Goal: Find specific page/section: Find specific page/section

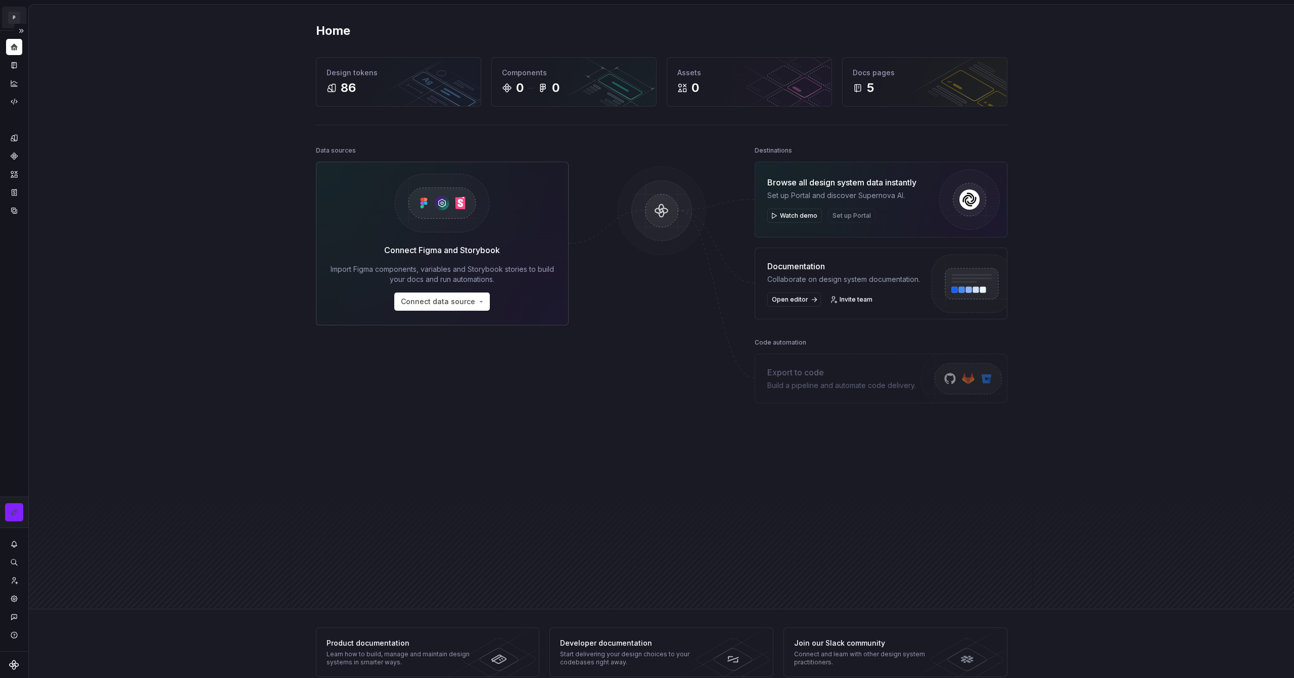
click at [13, 18] on html "P My Design System CL Design system data Home Design tokens 86 Components 0 0 A…" at bounding box center [647, 339] width 1294 height 678
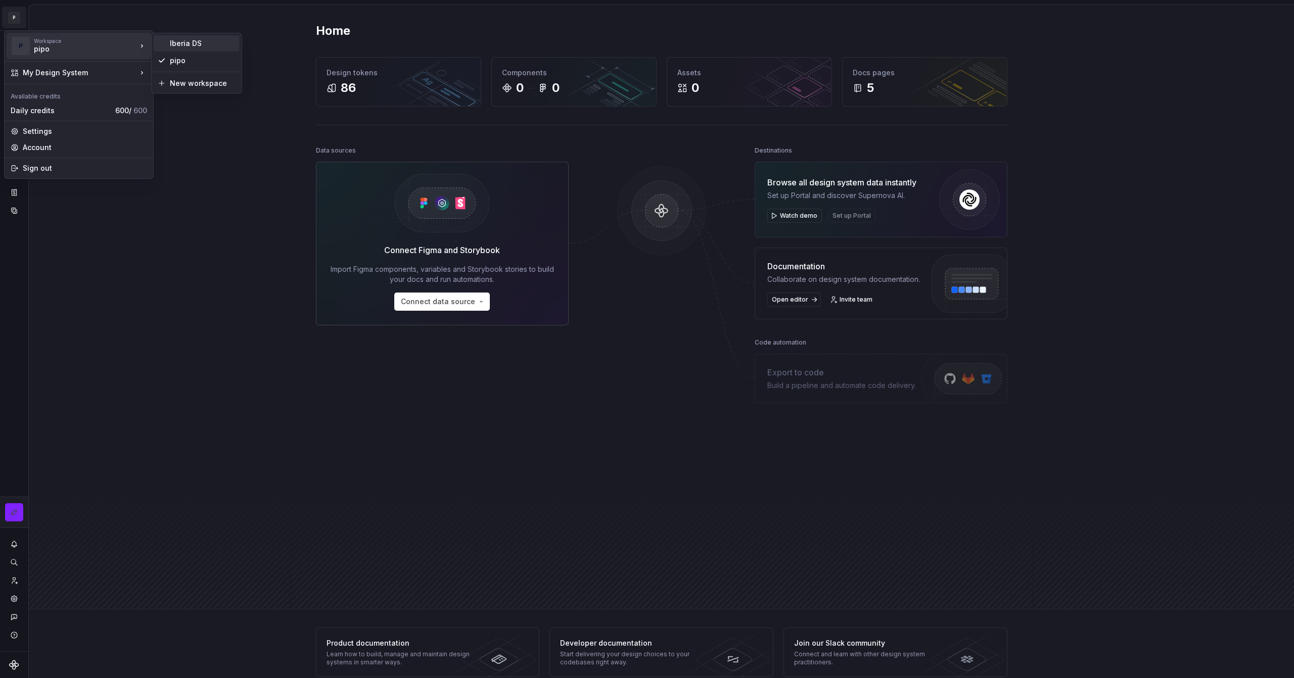
click at [183, 46] on div "Iberia DS" at bounding box center [203, 43] width 66 height 10
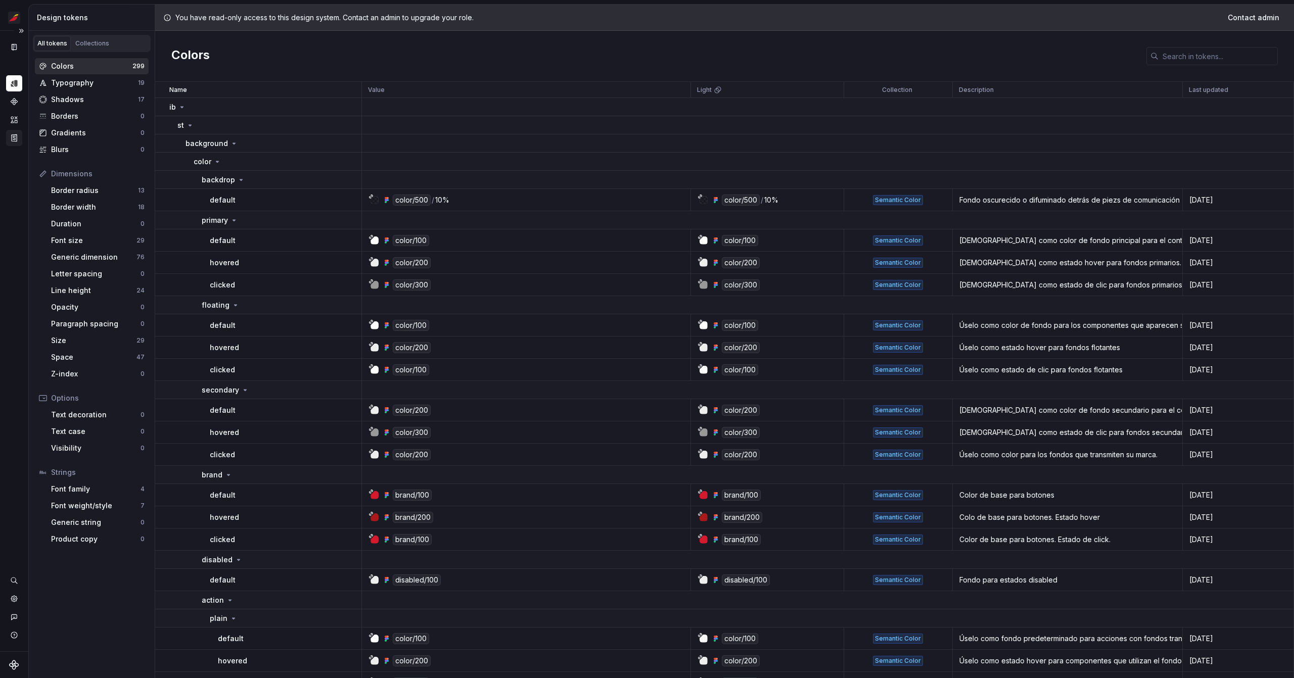
click at [16, 143] on div "Storybook stories" at bounding box center [14, 138] width 16 height 16
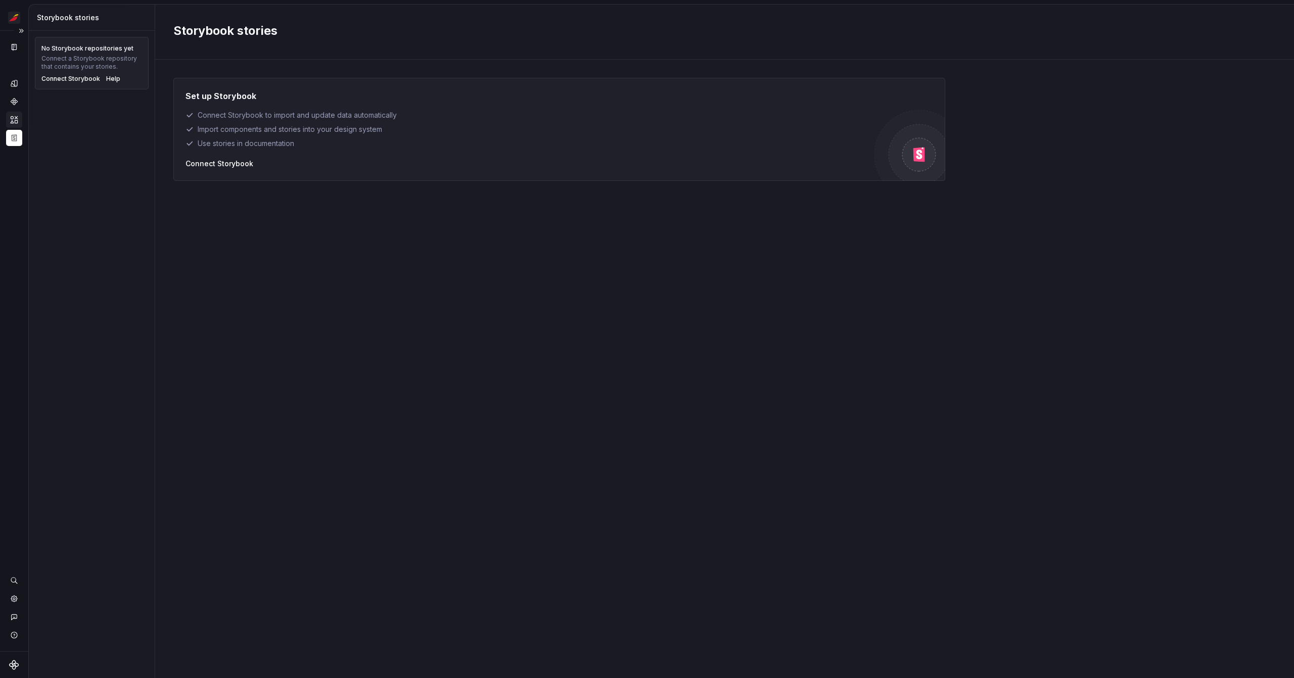
click at [18, 124] on div "Assets" at bounding box center [14, 120] width 16 height 16
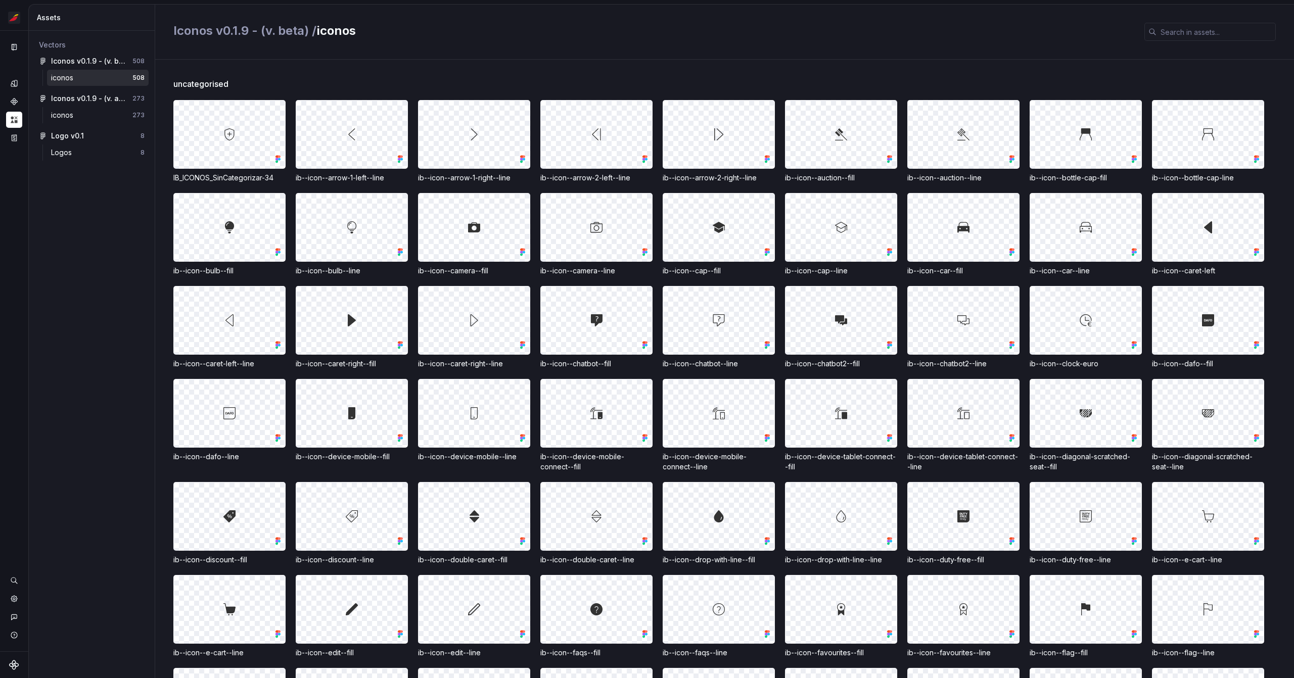
click at [184, 86] on span "uncategorised" at bounding box center [200, 84] width 55 height 12
copy span "uncategorised"
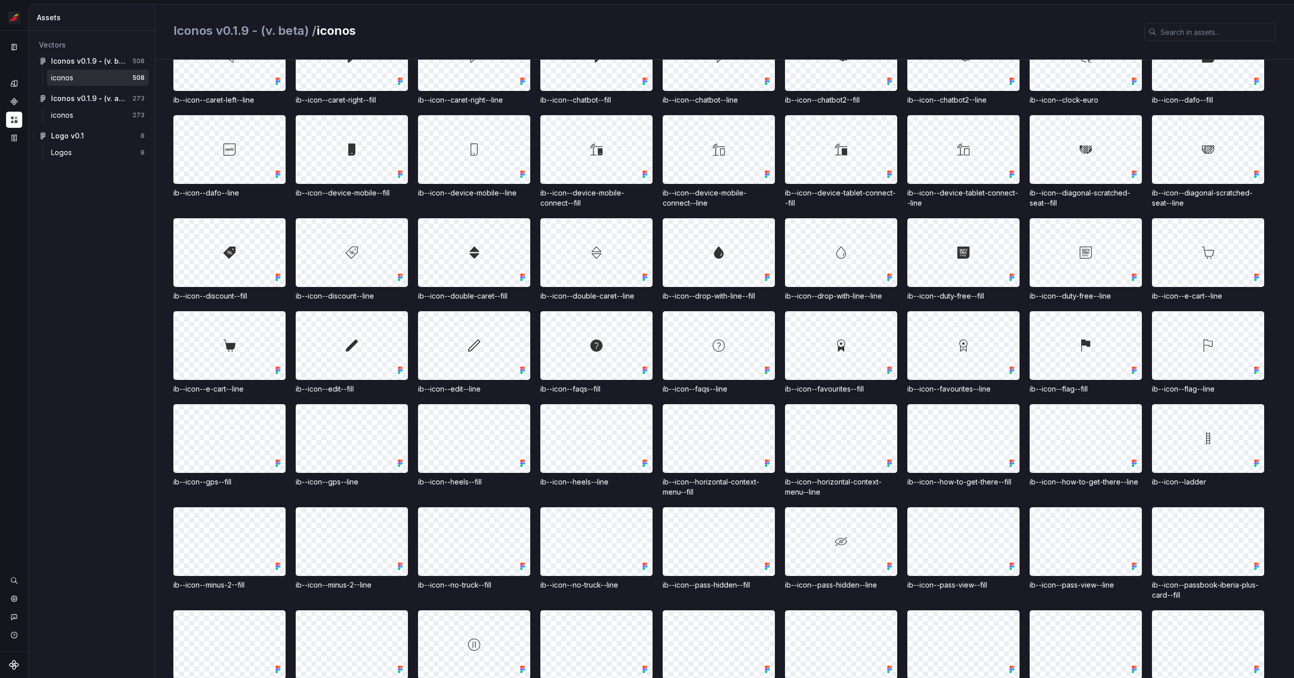
scroll to position [382, 0]
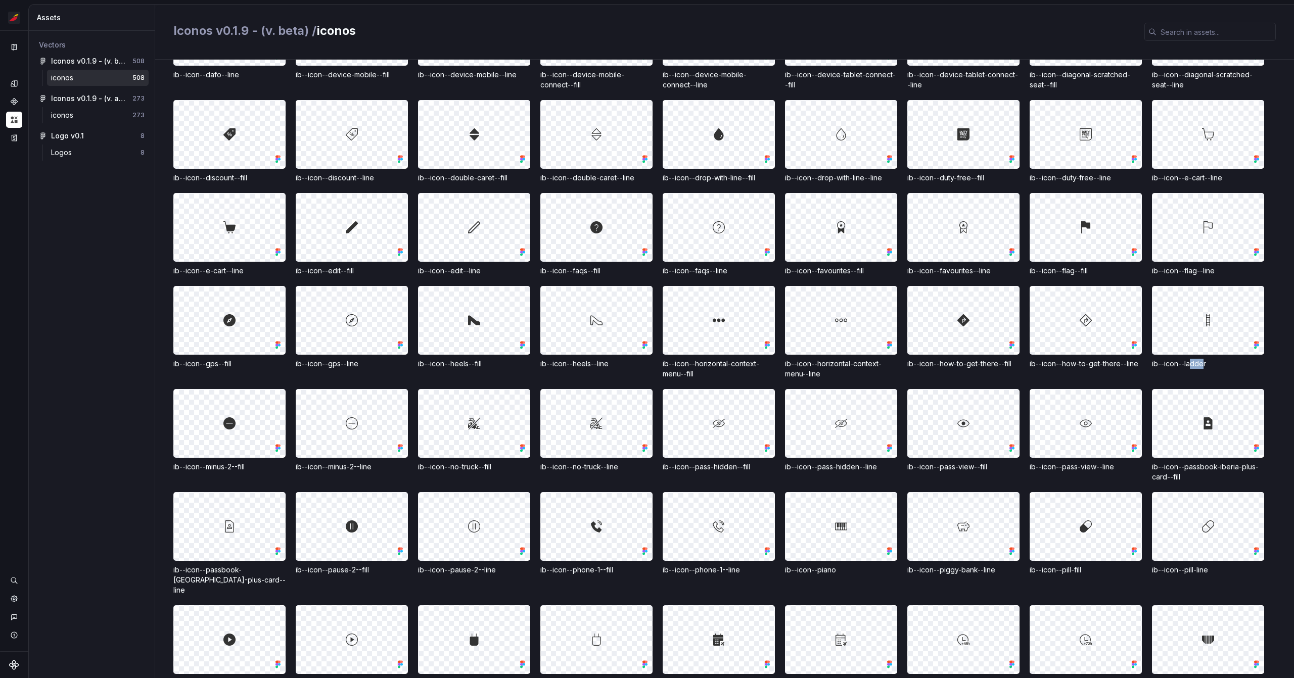
drag, startPoint x: 1204, startPoint y: 365, endPoint x: 1192, endPoint y: 366, distance: 11.2
click at [1192, 366] on div "ib--icon--ladder" at bounding box center [1208, 364] width 112 height 10
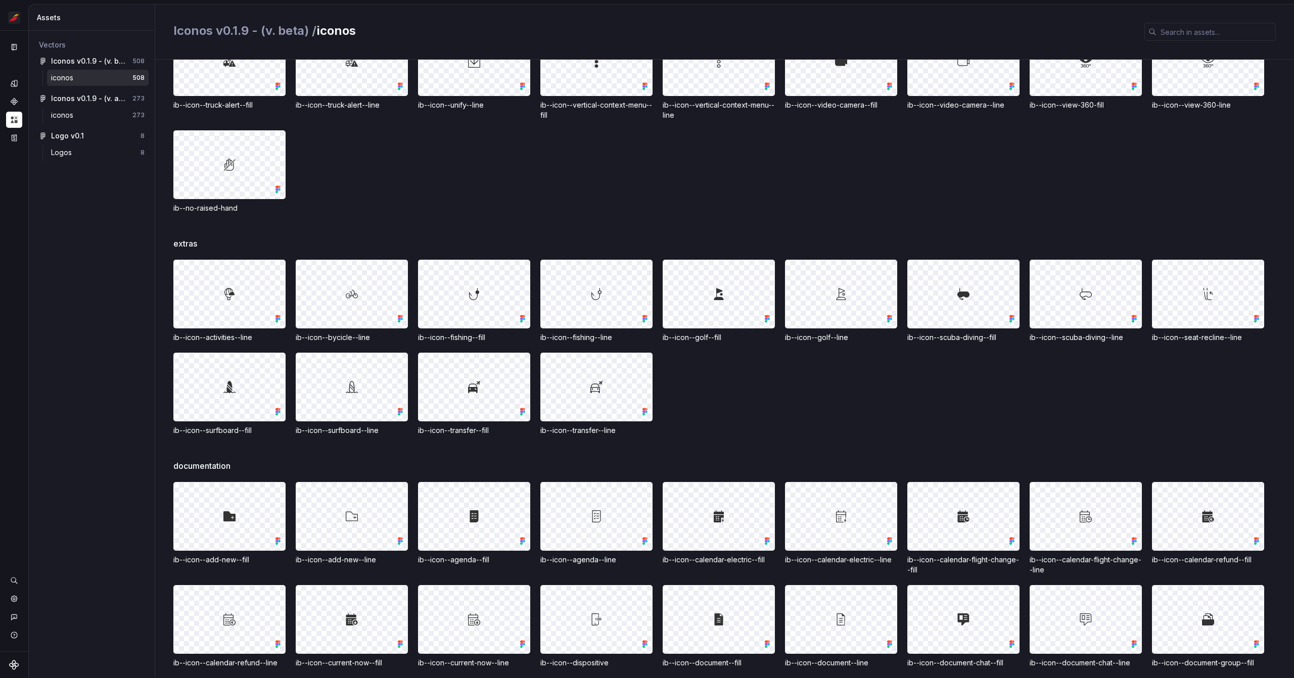
scroll to position [1513, 0]
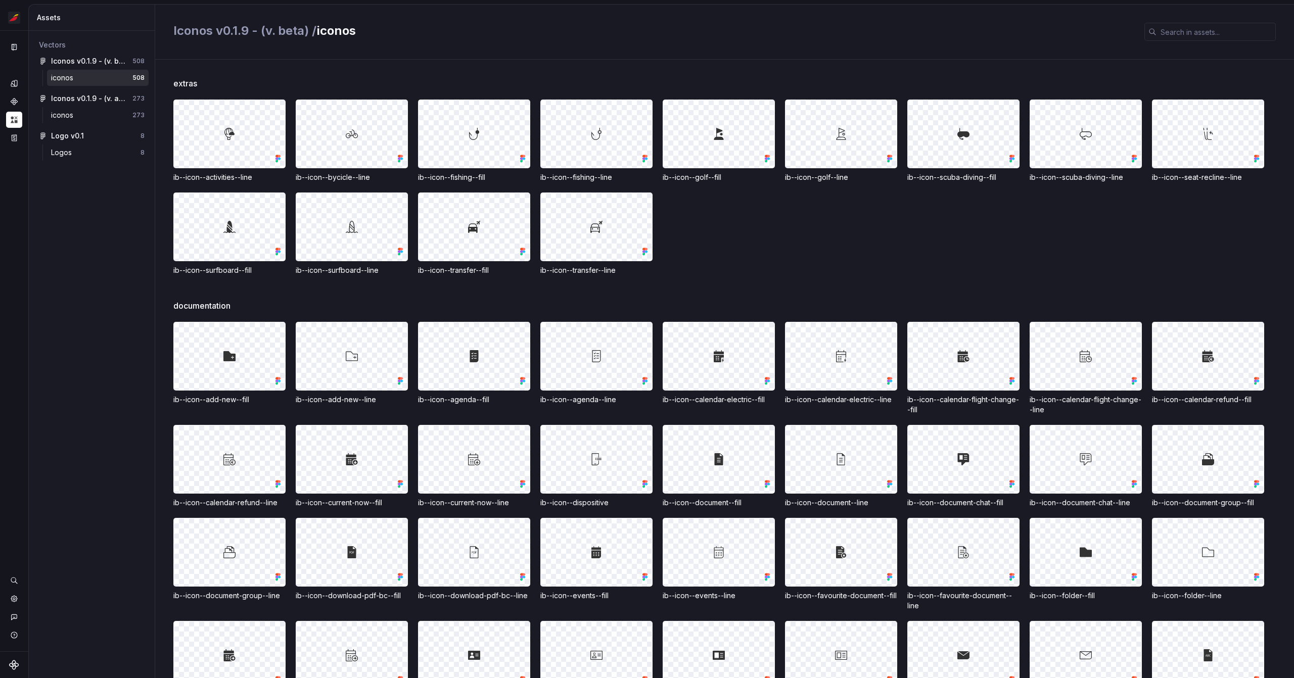
click at [466, 395] on div "ib--icon--agenda--fill" at bounding box center [474, 400] width 112 height 10
copy div "agenda"
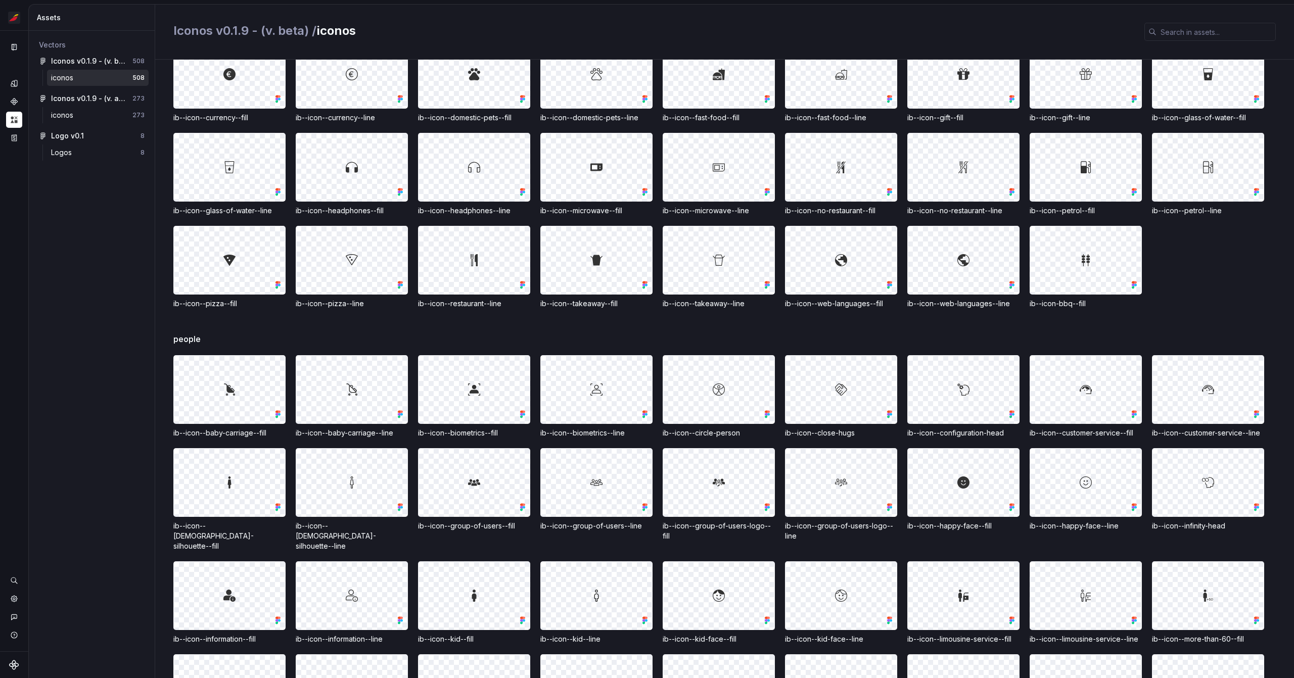
scroll to position [4072, 0]
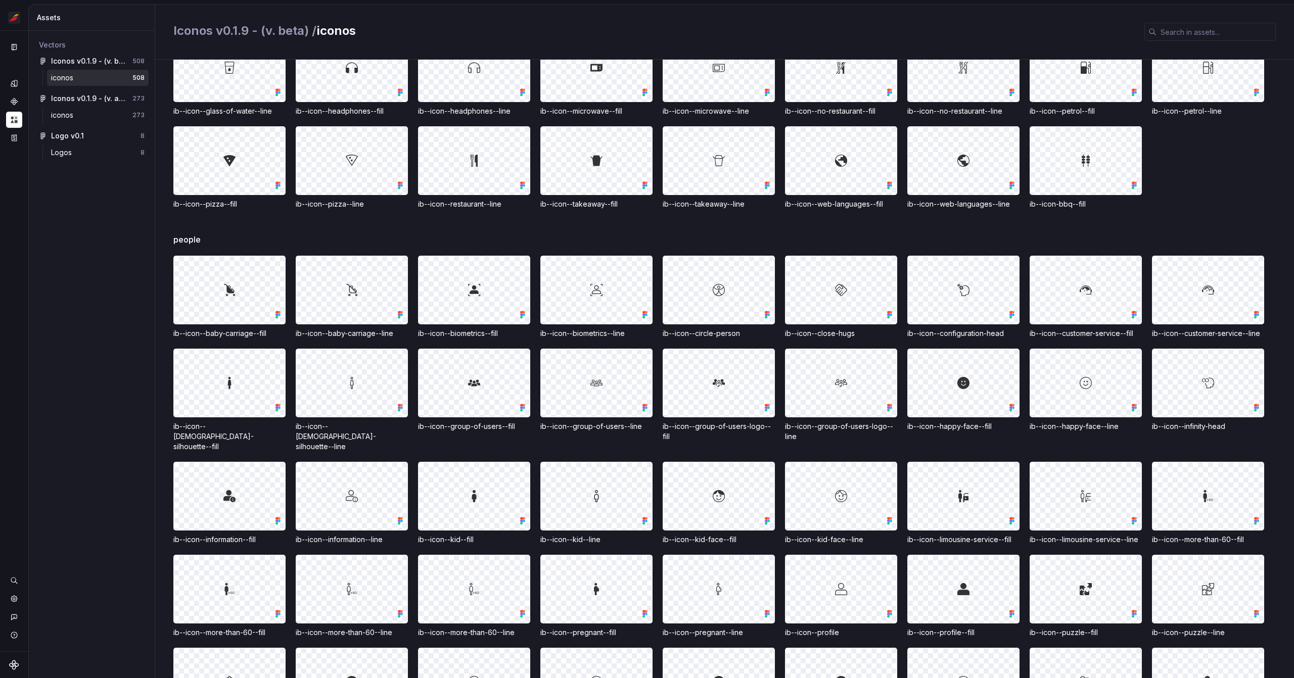
click at [845, 333] on div "ib--icon--close-hugs" at bounding box center [841, 334] width 112 height 10
copy div "hugs"
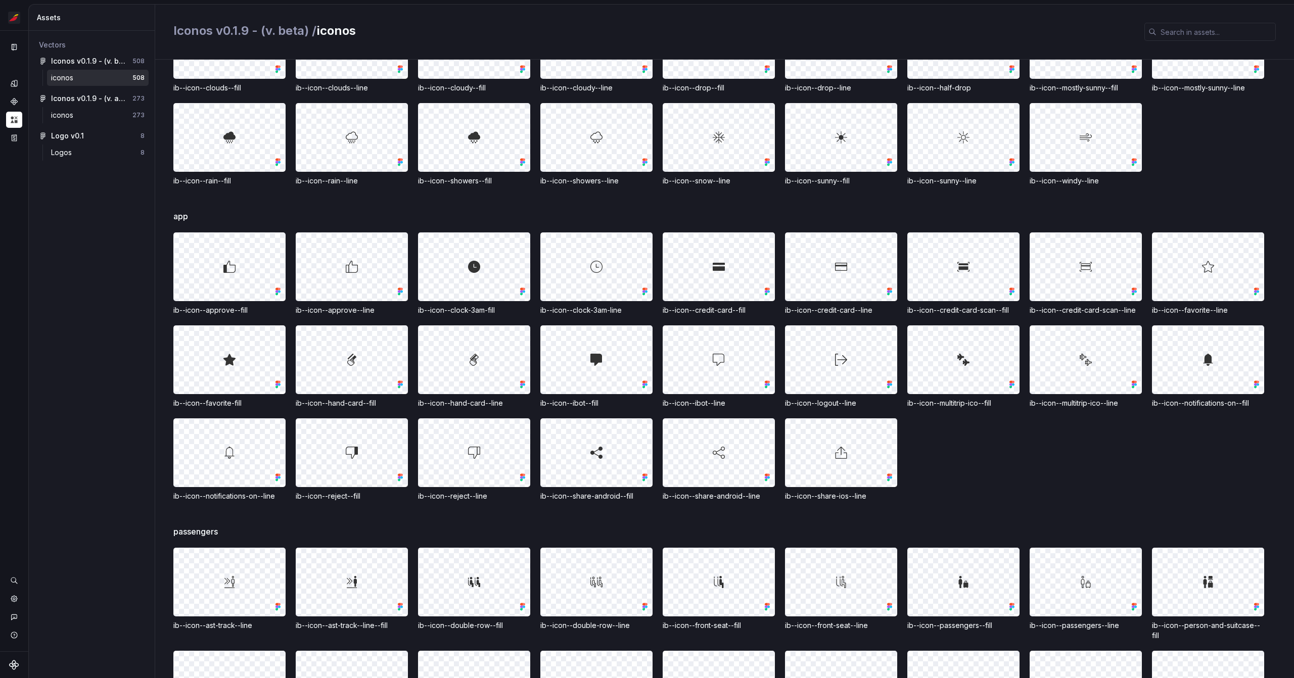
scroll to position [5464, 0]
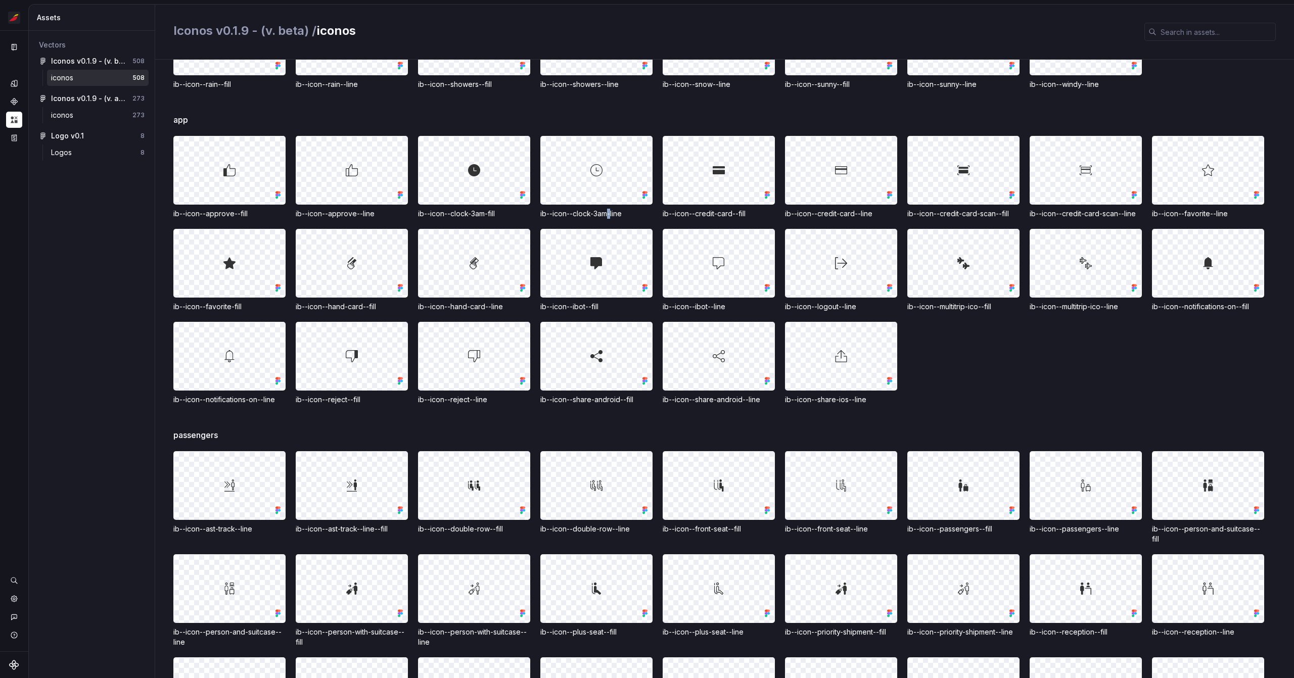
click at [611, 213] on div "ib--icon--clock-3am-line" at bounding box center [596, 214] width 112 height 10
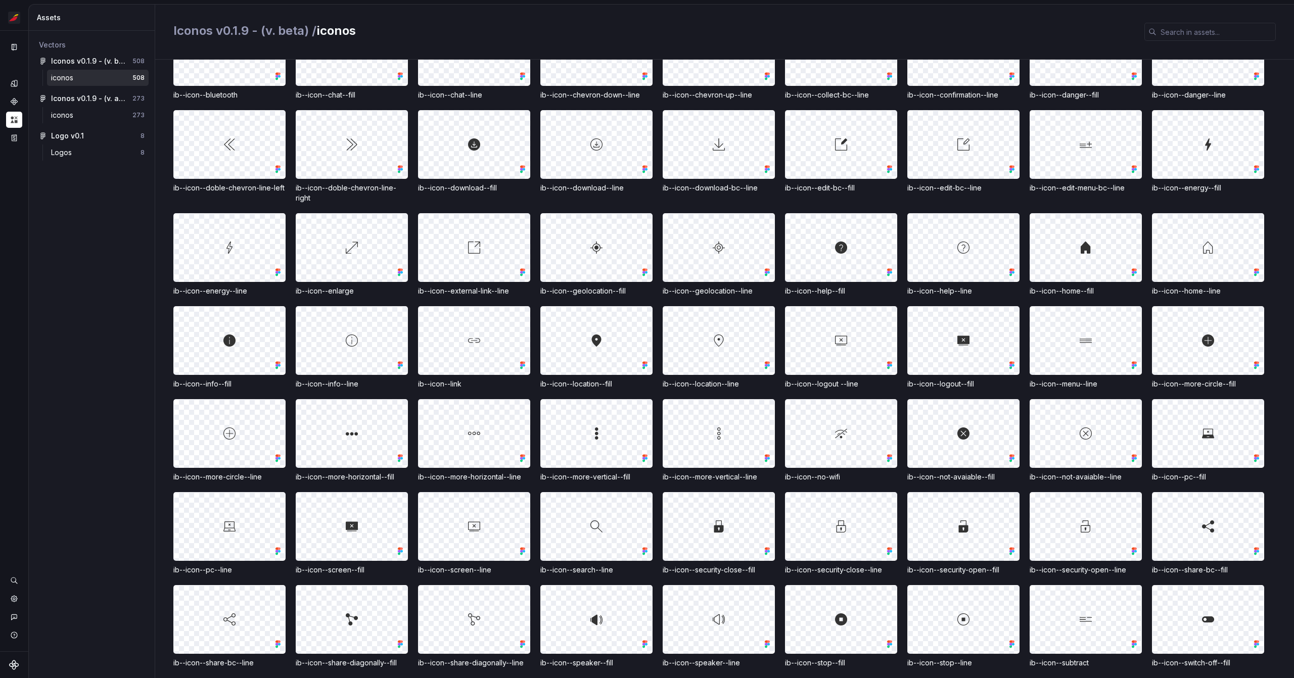
scroll to position [0, 0]
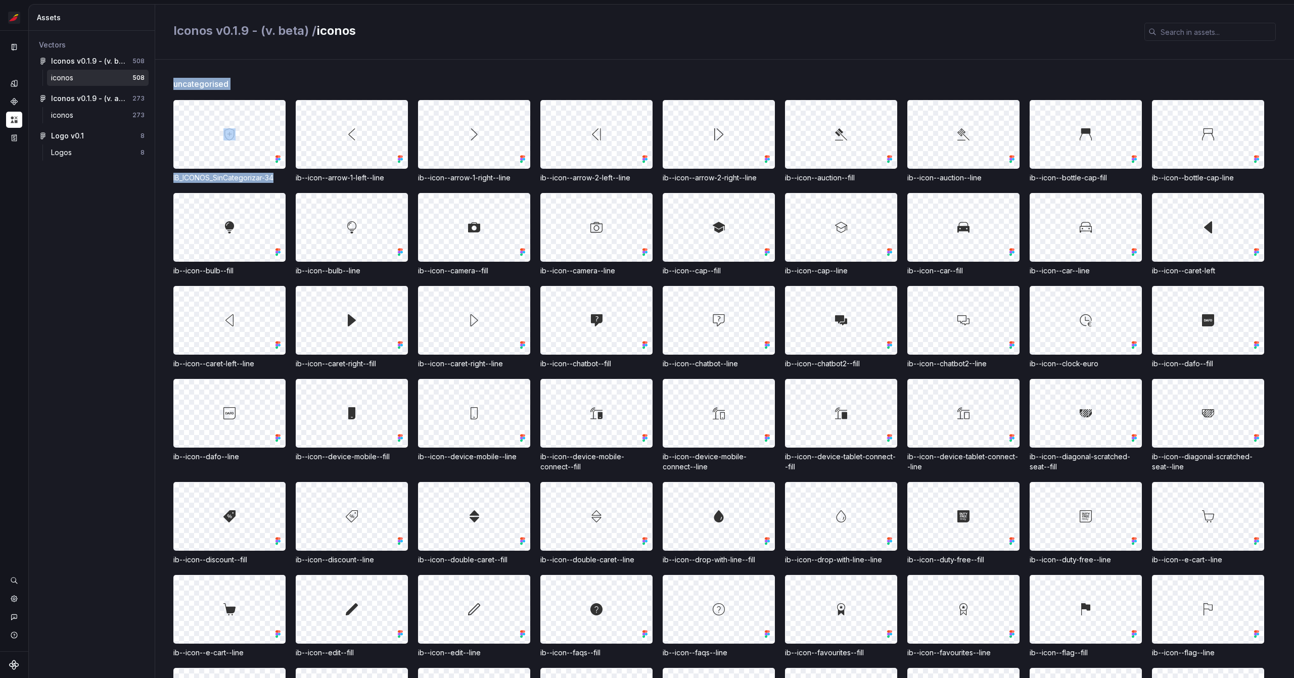
drag, startPoint x: 170, startPoint y: 181, endPoint x: 273, endPoint y: 175, distance: 103.3
click at [273, 175] on div "uncategorised IB_ICONOS_SinCategorizar-34 ib--icon--arrow-1-left--line ib--icon…" at bounding box center [724, 369] width 1139 height 619
click at [129, 229] on div "Vectors Iconos v0.1.9 - (v. beta) 508 iconos 508 Iconos v0.1.9 - (v. actual) 27…" at bounding box center [92, 355] width 126 height 648
click at [199, 80] on span "uncategorised" at bounding box center [200, 84] width 55 height 12
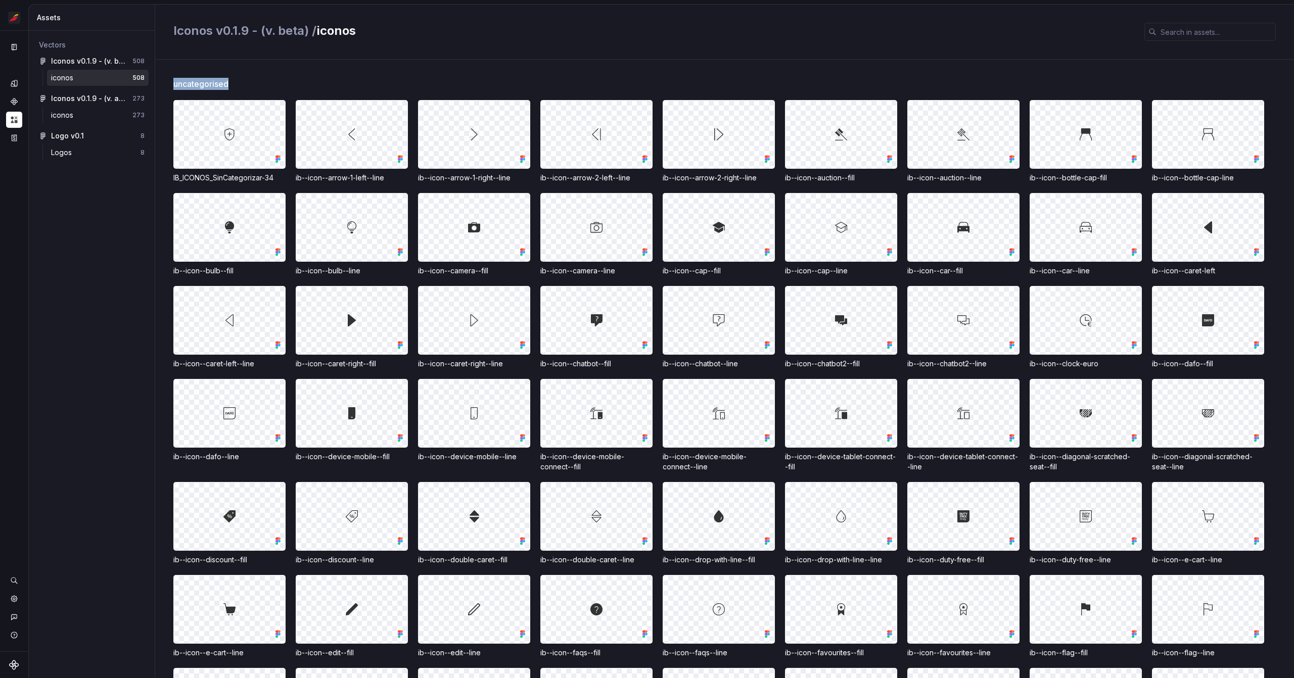
copy span "uncategorised"
drag, startPoint x: 240, startPoint y: 176, endPoint x: 281, endPoint y: 181, distance: 40.8
click at [281, 181] on div "IB_ICONOS_SinCategorizar-34" at bounding box center [229, 178] width 112 height 10
click at [279, 180] on div "IB_ICONOS_SinCategorizar-34" at bounding box center [229, 178] width 112 height 10
drag, startPoint x: 275, startPoint y: 180, endPoint x: 167, endPoint y: 177, distance: 108.7
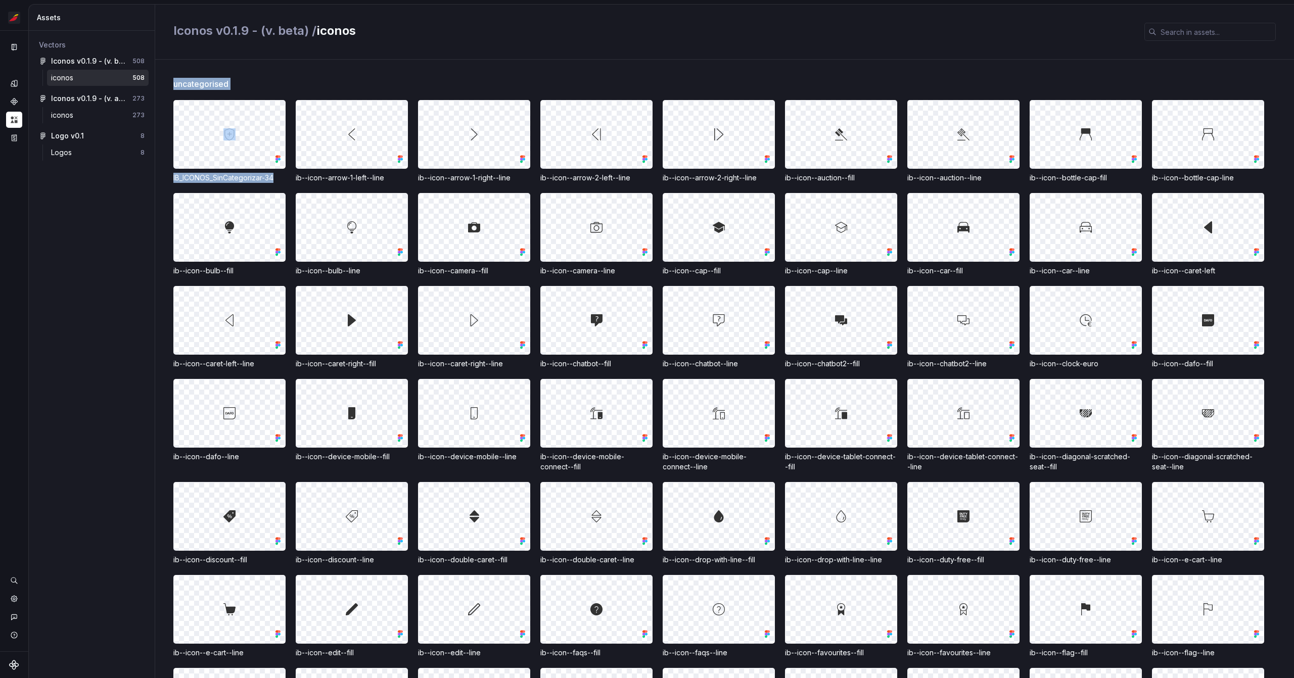
click at [167, 177] on div "uncategorised IB_ICONOS_SinCategorizar-34 ib--icon--arrow-1-left--line ib--icon…" at bounding box center [724, 369] width 1139 height 619
drag, startPoint x: 1098, startPoint y: 362, endPoint x: 1036, endPoint y: 361, distance: 62.2
click at [1036, 361] on div "ib--icon--clock-euro" at bounding box center [1086, 364] width 112 height 10
click at [1094, 266] on div "ib--icon--car--line" at bounding box center [1086, 271] width 112 height 10
drag, startPoint x: 1242, startPoint y: 179, endPoint x: 1204, endPoint y: 178, distance: 37.9
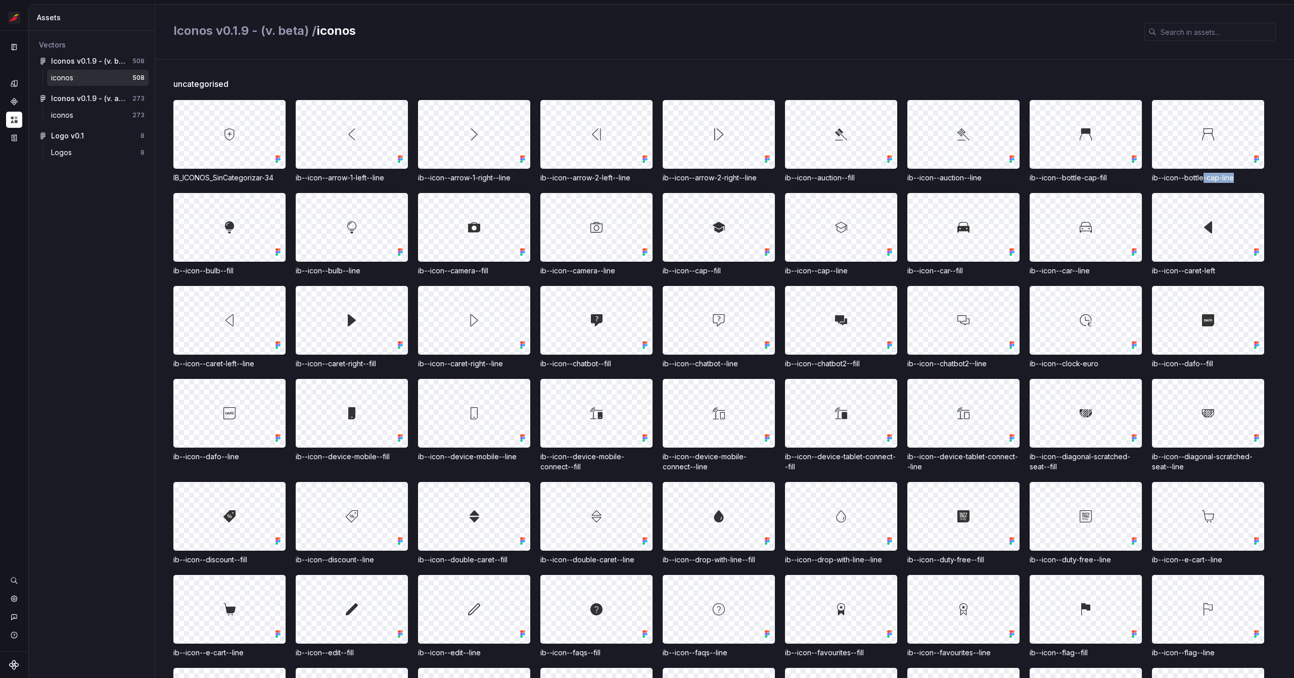
click at [1204, 178] on div "ib--icon--bottle-cap-line" at bounding box center [1208, 178] width 112 height 10
drag, startPoint x: 1218, startPoint y: 272, endPoint x: 1135, endPoint y: 267, distance: 83.6
drag, startPoint x: 1110, startPoint y: 179, endPoint x: 1060, endPoint y: 178, distance: 50.0
click at [1060, 178] on div "ib--icon--bottle-cap-fill" at bounding box center [1086, 178] width 112 height 10
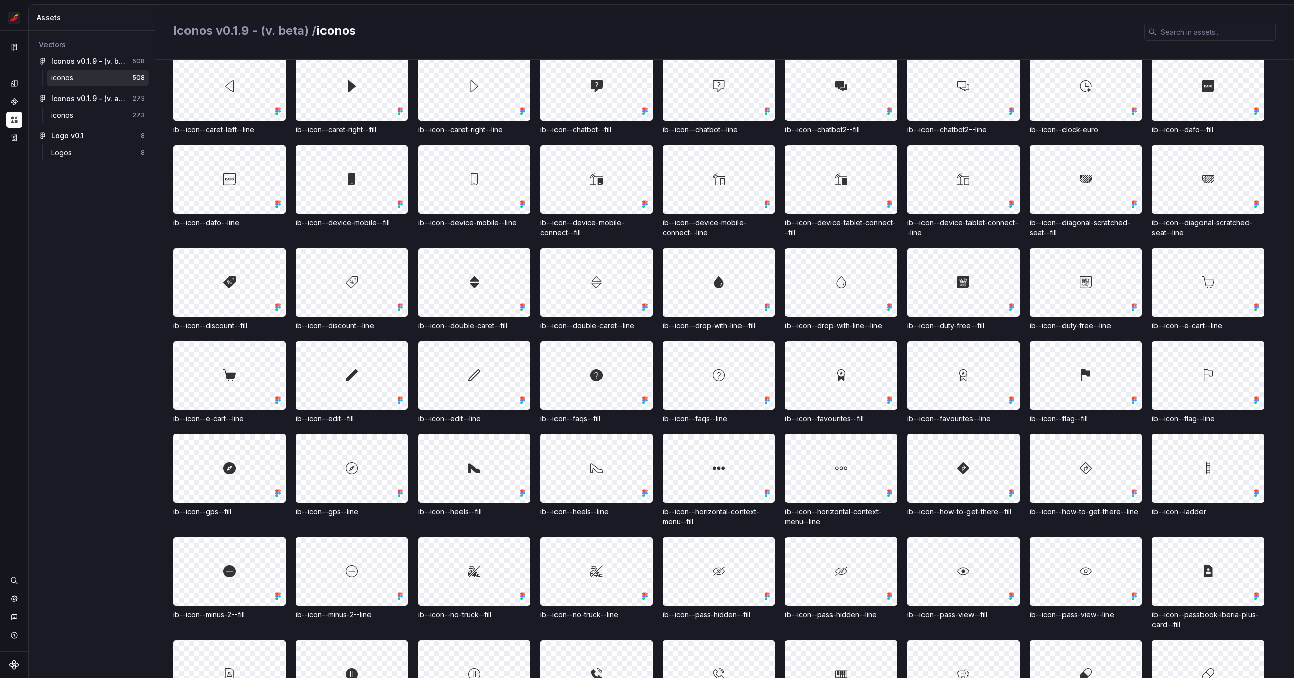
scroll to position [239, 0]
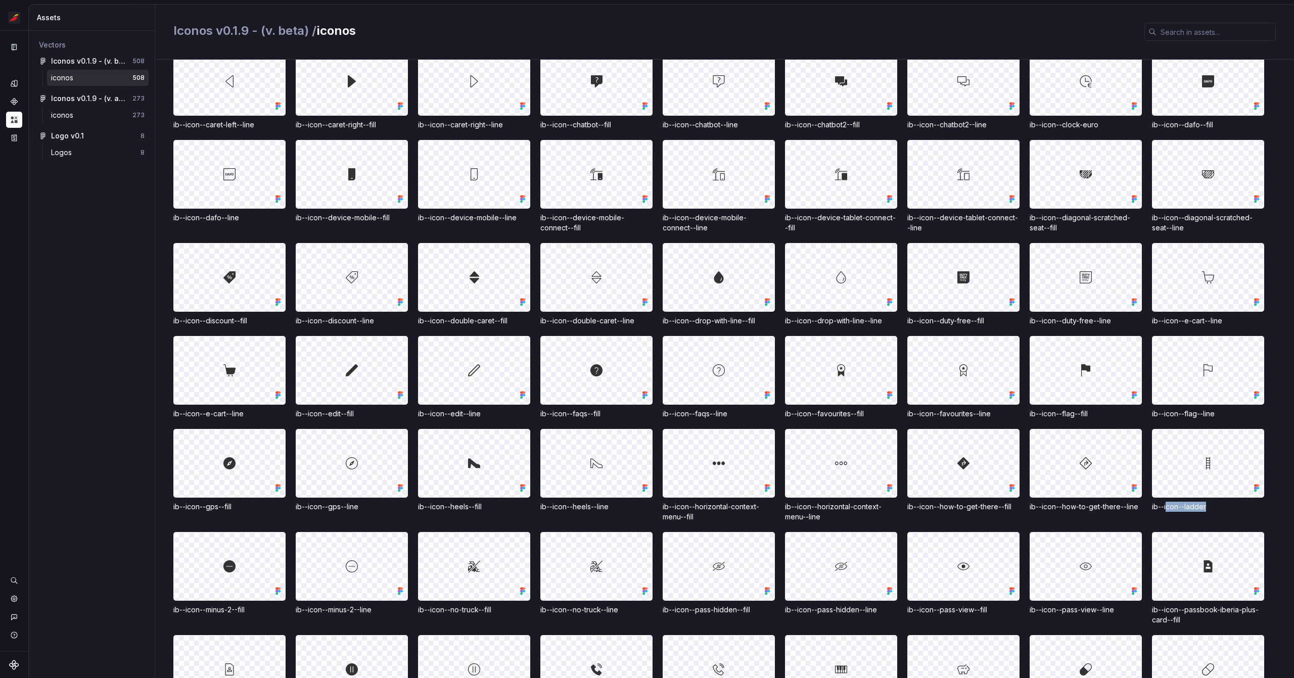
drag, startPoint x: 1213, startPoint y: 507, endPoint x: 1167, endPoint y: 507, distance: 46.5
click at [1167, 507] on div "ib--icon--ladder" at bounding box center [1208, 507] width 112 height 10
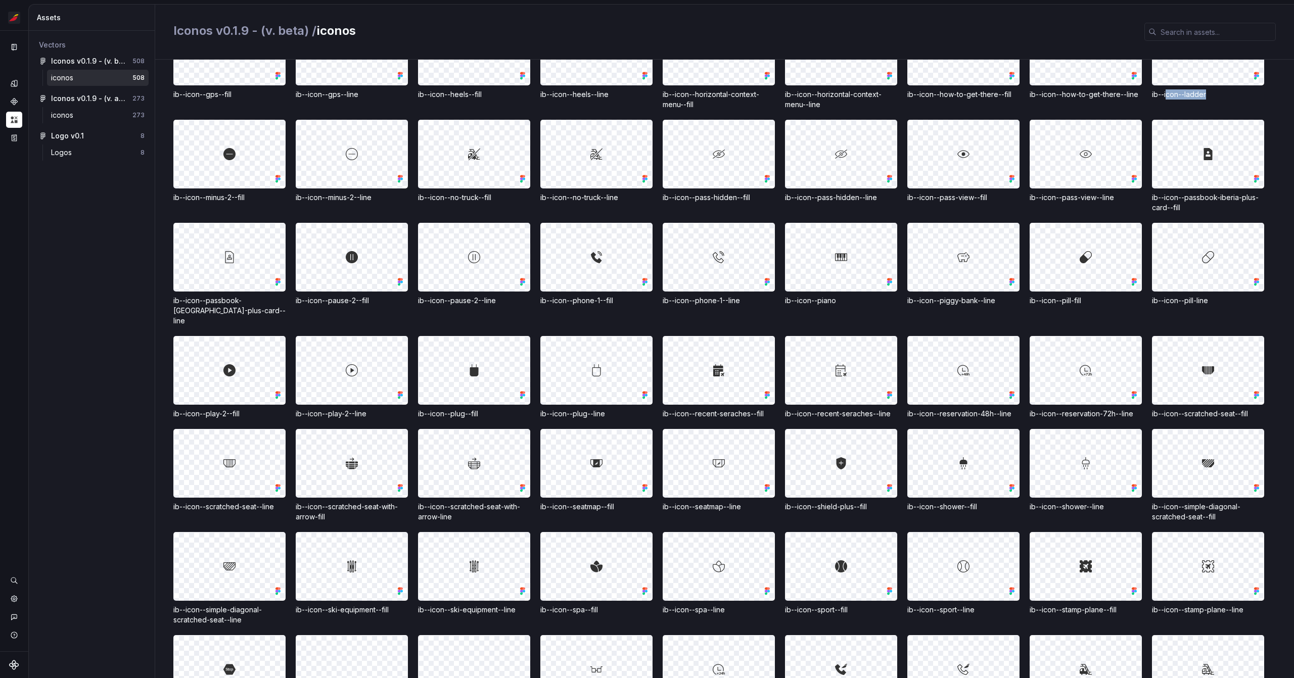
scroll to position [657, 0]
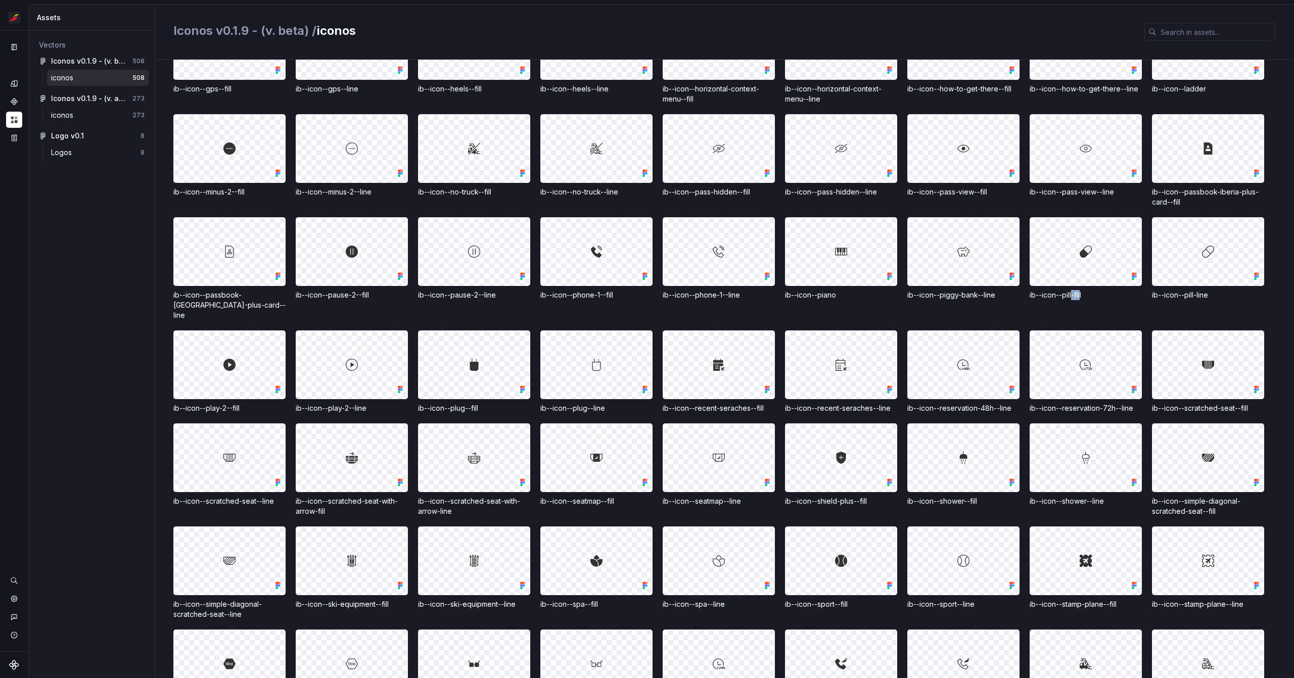
drag, startPoint x: 1083, startPoint y: 293, endPoint x: 1072, endPoint y: 296, distance: 12.0
click at [1072, 296] on div "ib--icon--pill-fill" at bounding box center [1086, 295] width 112 height 10
drag, startPoint x: 1208, startPoint y: 298, endPoint x: 1183, endPoint y: 299, distance: 24.8
click at [1183, 299] on div "ib--icon--pill-line" at bounding box center [1208, 295] width 112 height 10
drag, startPoint x: 336, startPoint y: 503, endPoint x: 284, endPoint y: 491, distance: 53.5
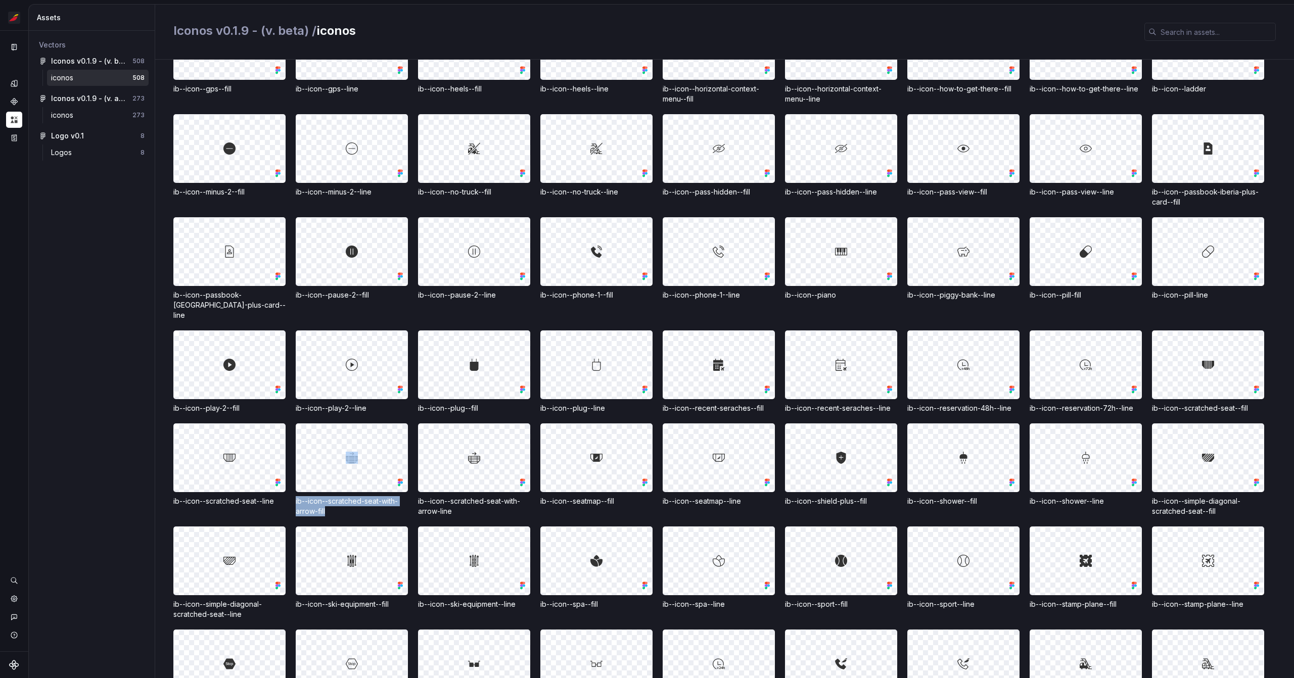
click at [284, 491] on div "IB_ICONOS_SinCategorizar-34 ib--icon--arrow-1-left--line ib--icon--arrow-1-righ…" at bounding box center [733, 176] width 1121 height 1466
drag, startPoint x: 476, startPoint y: 505, endPoint x: 421, endPoint y: 484, distance: 59.0
click at [419, 496] on div "ib--icon--scratched-seat-with-arrow-line" at bounding box center [474, 506] width 112 height 20
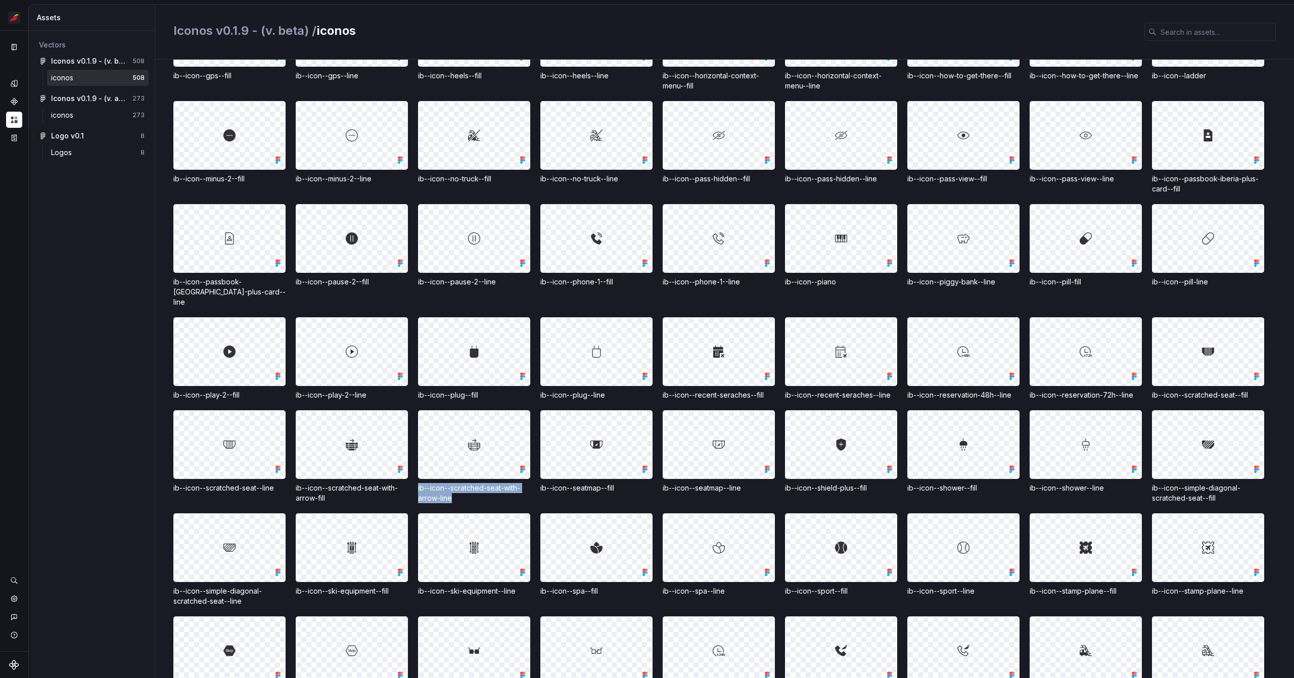
scroll to position [681, 0]
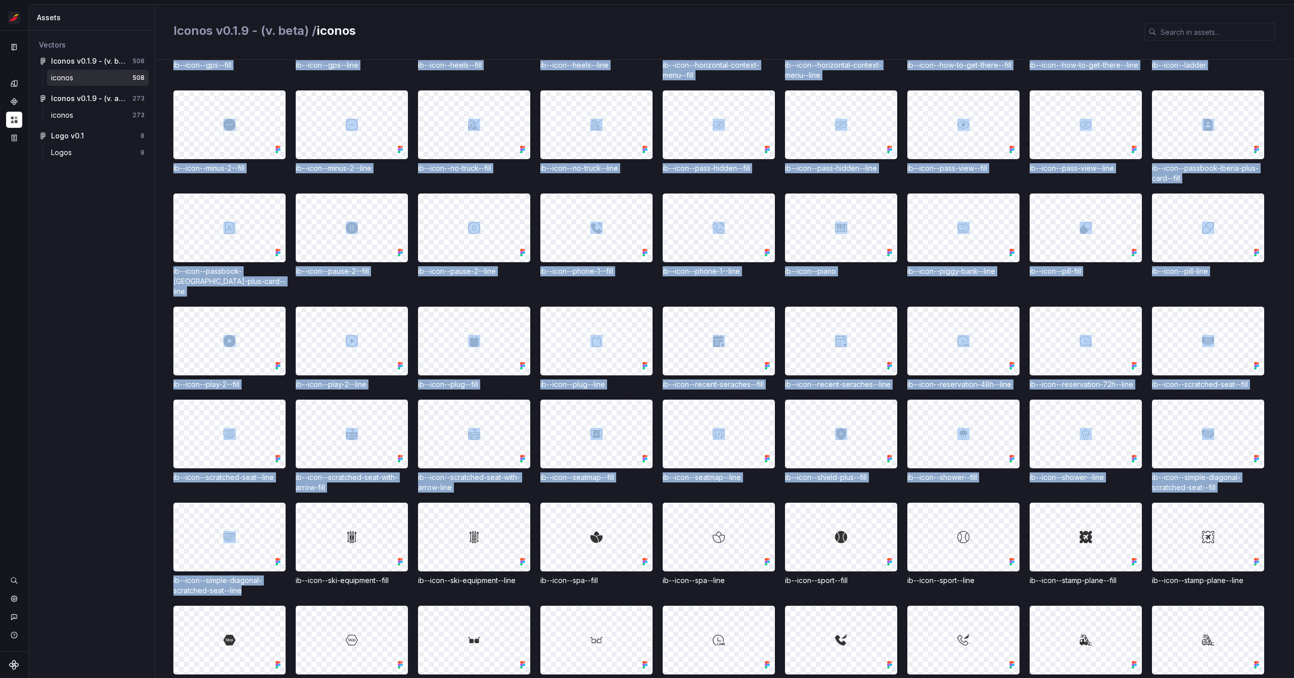
drag, startPoint x: 250, startPoint y: 584, endPoint x: 164, endPoint y: 568, distance: 87.4
click at [164, 568] on div "uncategorised IB_ICONOS_SinCategorizar-34 ib--icon--arrow-1-left--line ib--icon…" at bounding box center [724, 369] width 1139 height 619
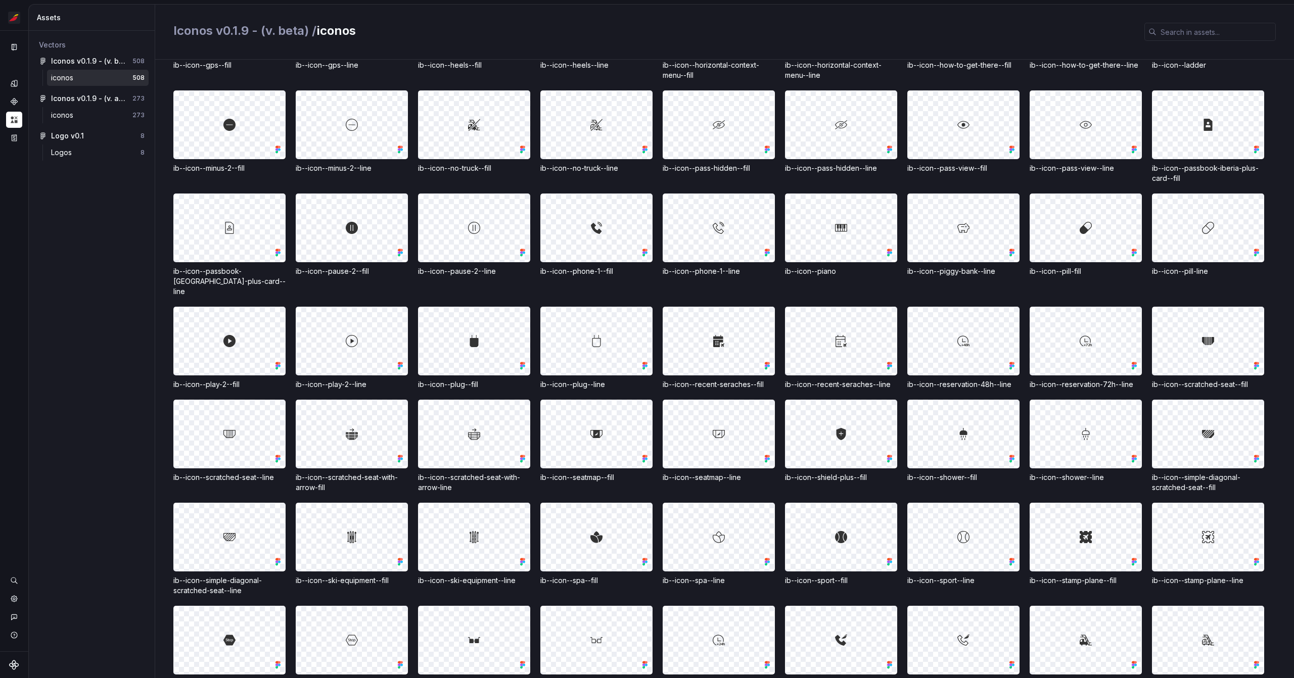
click at [1205, 678] on div "ib--icon--truck--line" at bounding box center [1208, 684] width 112 height 10
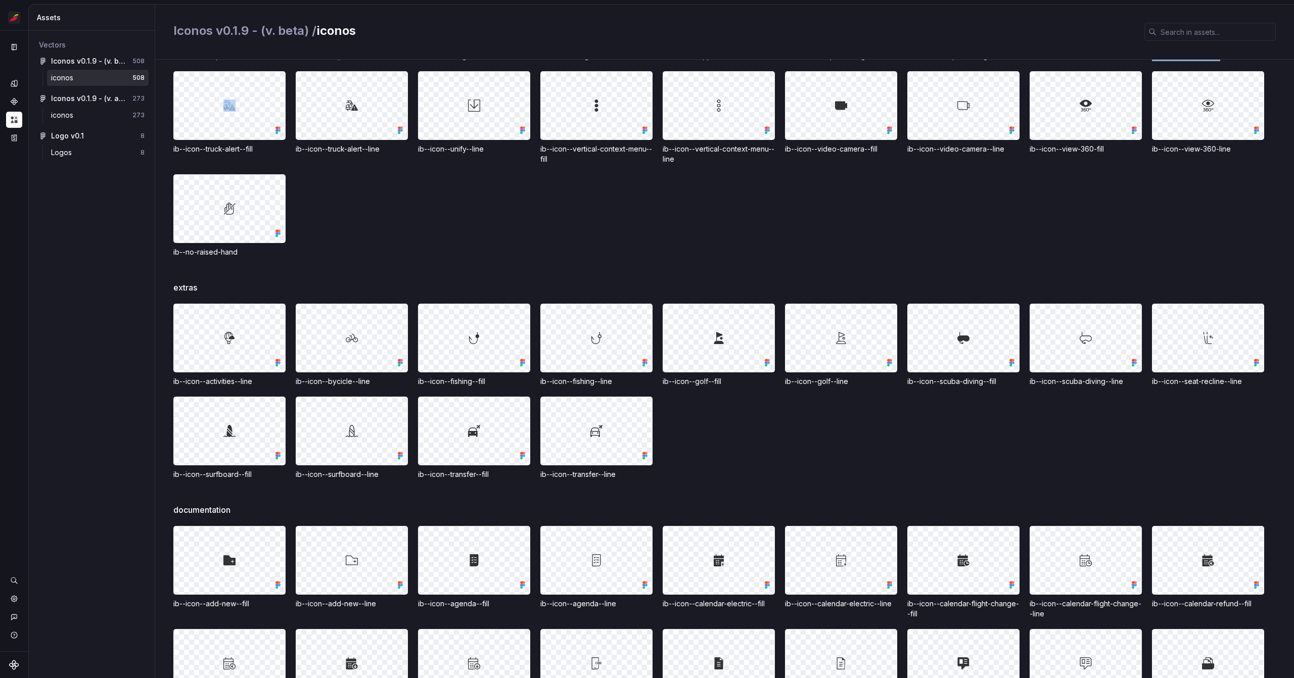
scroll to position [1319, 0]
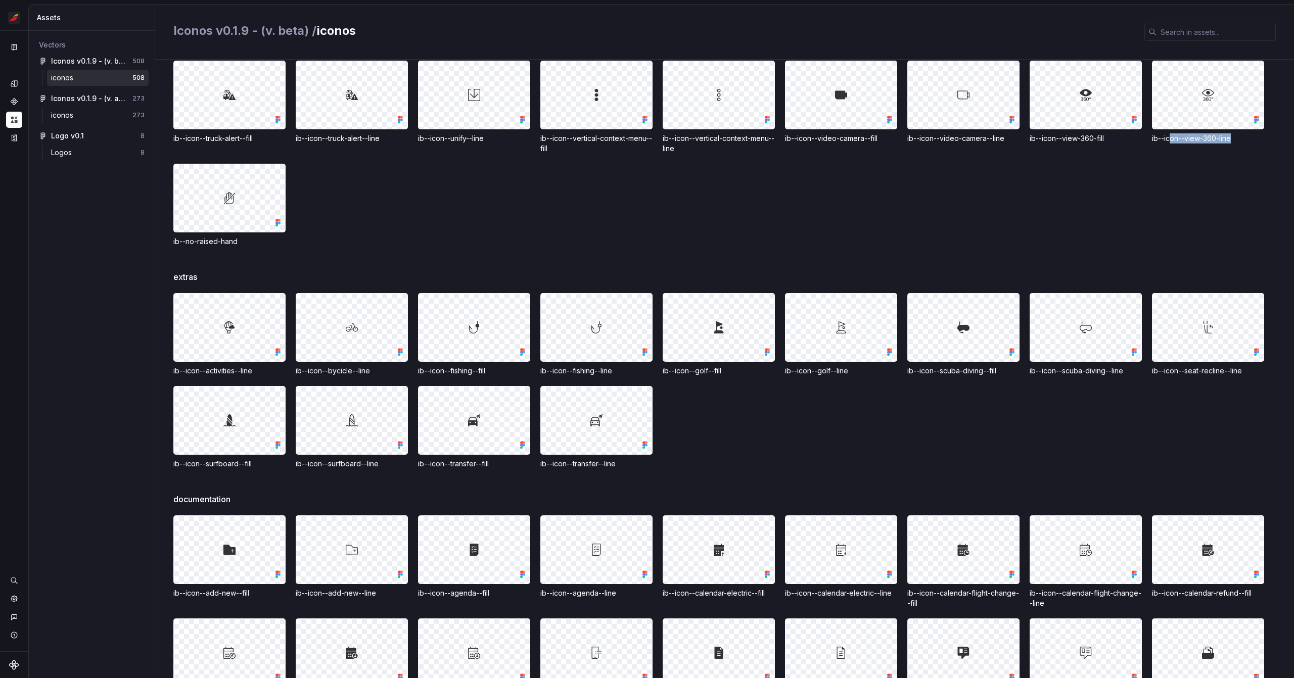
drag, startPoint x: 1238, startPoint y: 125, endPoint x: 1169, endPoint y: 128, distance: 69.3
click at [1169, 133] on div "ib--icon--view-360-line" at bounding box center [1208, 138] width 112 height 10
drag, startPoint x: 1102, startPoint y: 131, endPoint x: 1055, endPoint y: 130, distance: 46.5
click at [1058, 133] on div "ib--icon--view-360-fill" at bounding box center [1086, 138] width 112 height 10
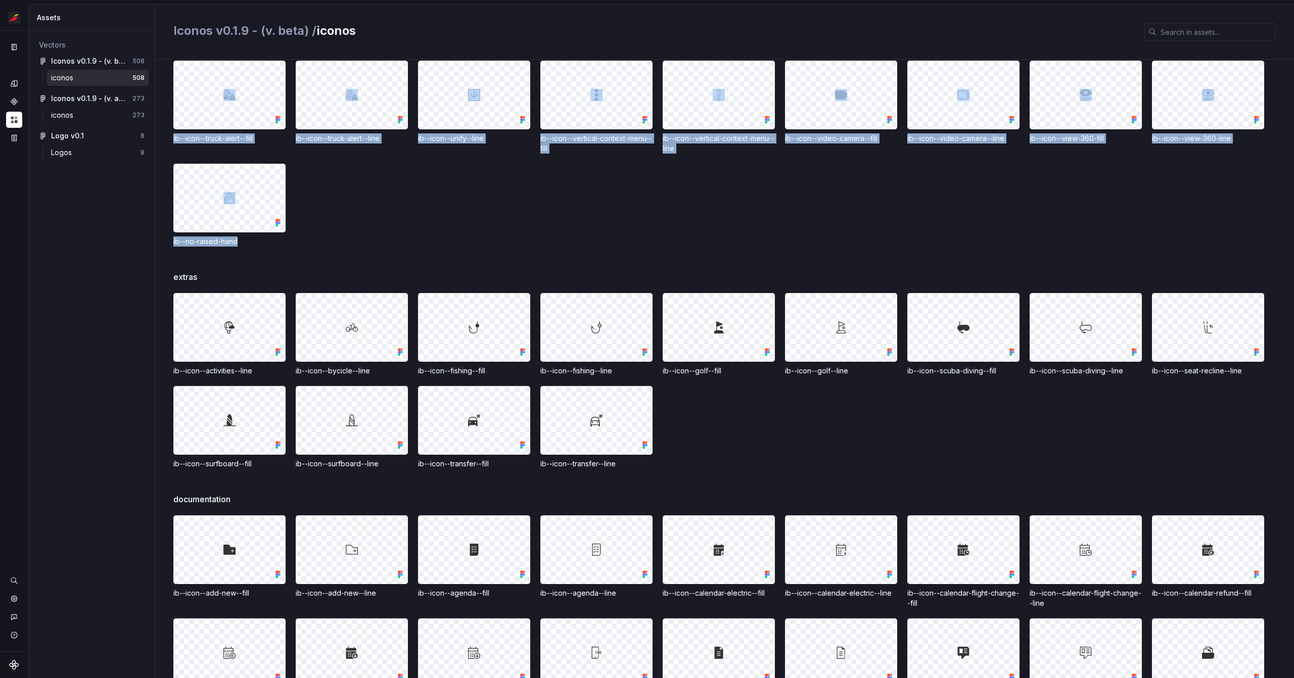
drag, startPoint x: 270, startPoint y: 230, endPoint x: 152, endPoint y: 216, distance: 118.7
click at [158, 218] on div "uncategorised IB_ICONOS_SinCategorizar-34 ib--icon--arrow-1-left--line ib--icon…" at bounding box center [724, 369] width 1139 height 619
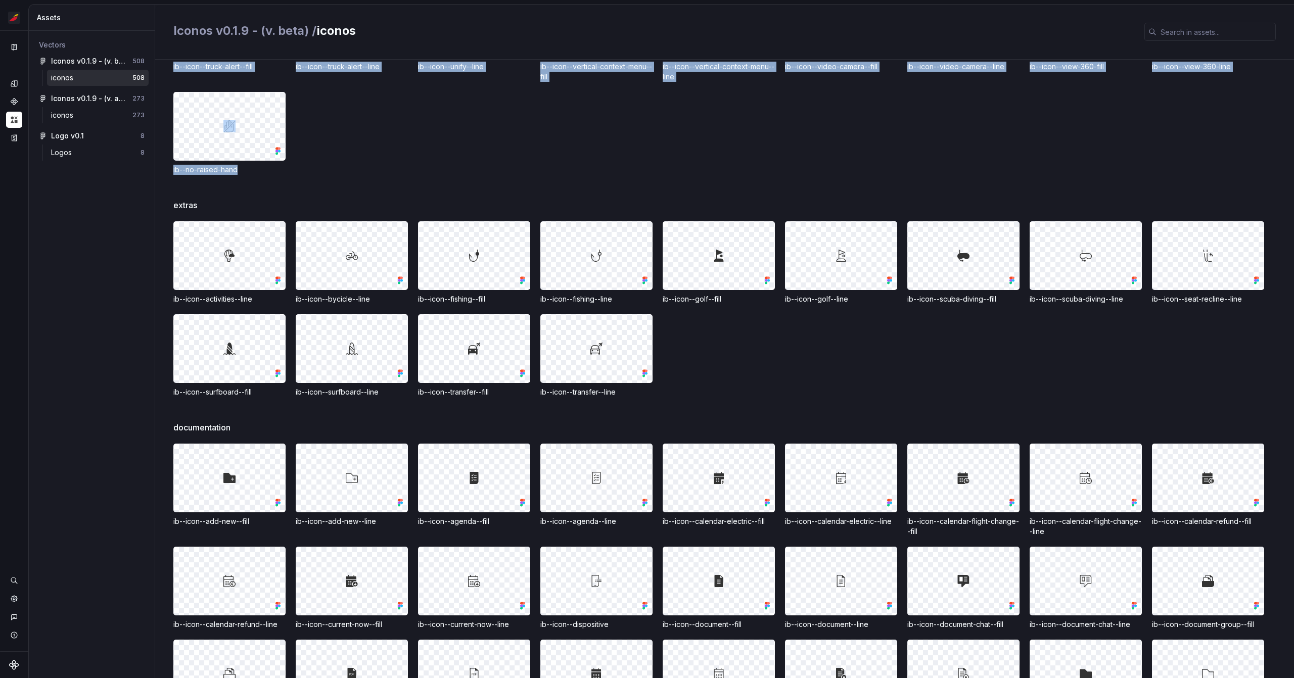
scroll to position [1509, 0]
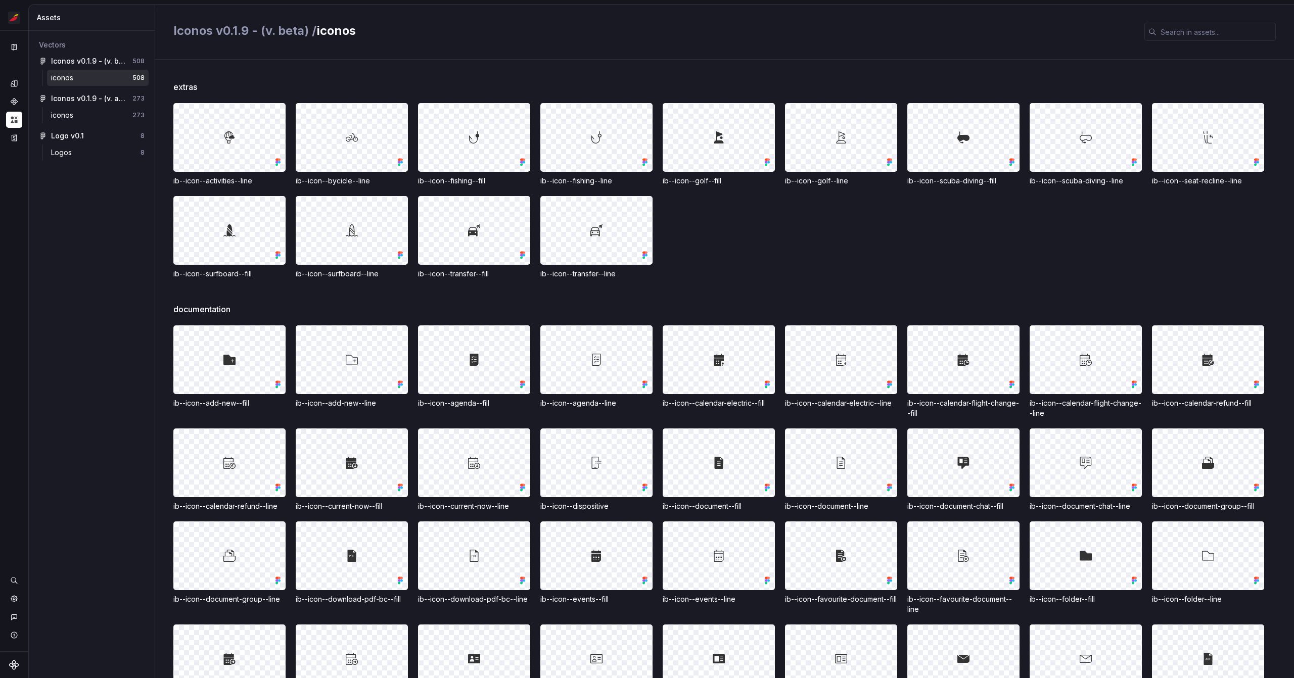
click at [1235, 398] on div "ib--icon--calendar-refund--fill" at bounding box center [1208, 403] width 112 height 10
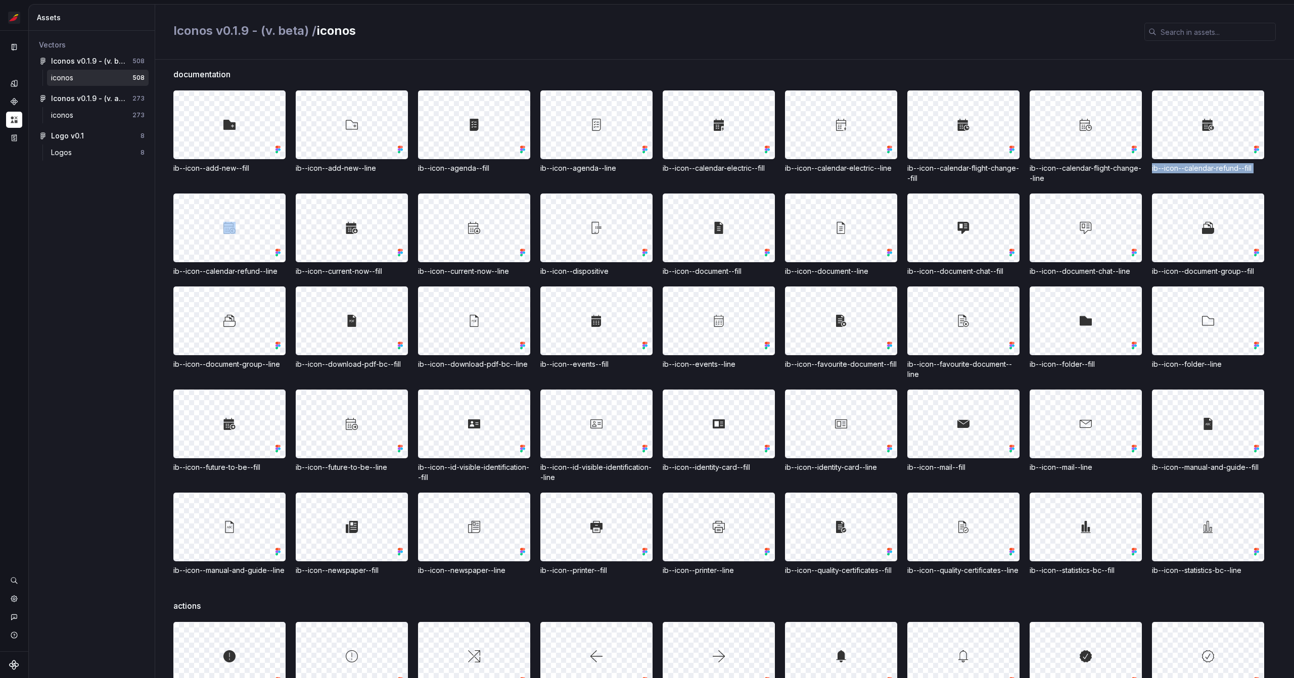
scroll to position [1721, 0]
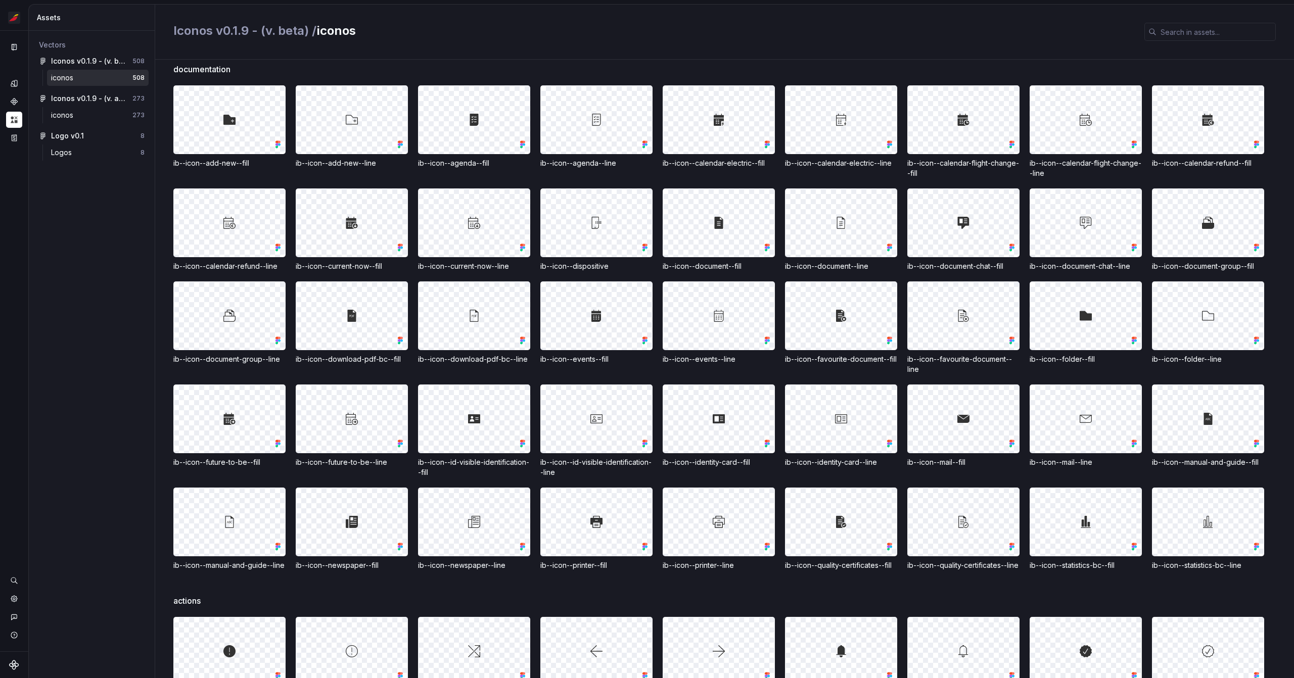
click at [603, 264] on div "ib--icon--dispositive" at bounding box center [596, 266] width 112 height 10
click at [73, 284] on div "Vectors Iconos v0.1.9 - (v. beta) 508 iconos 508 Iconos v0.1.9 - (v. actual) 27…" at bounding box center [92, 355] width 126 height 648
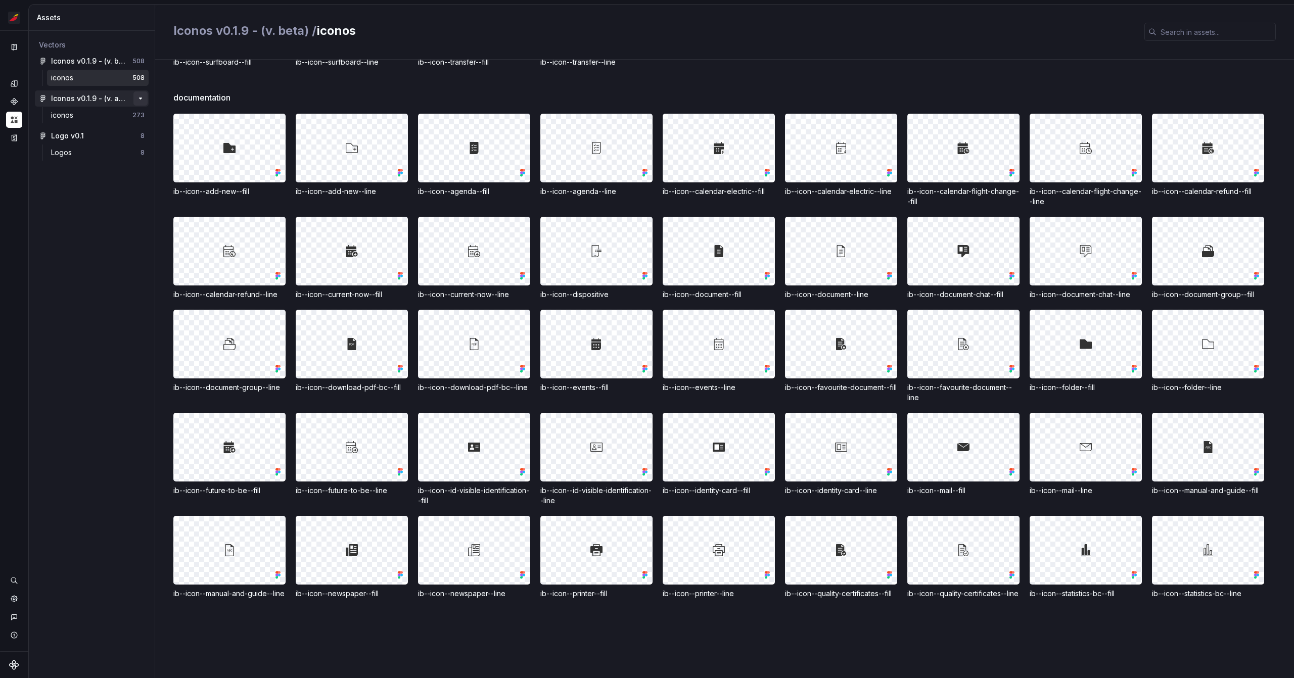
scroll to position [0, 0]
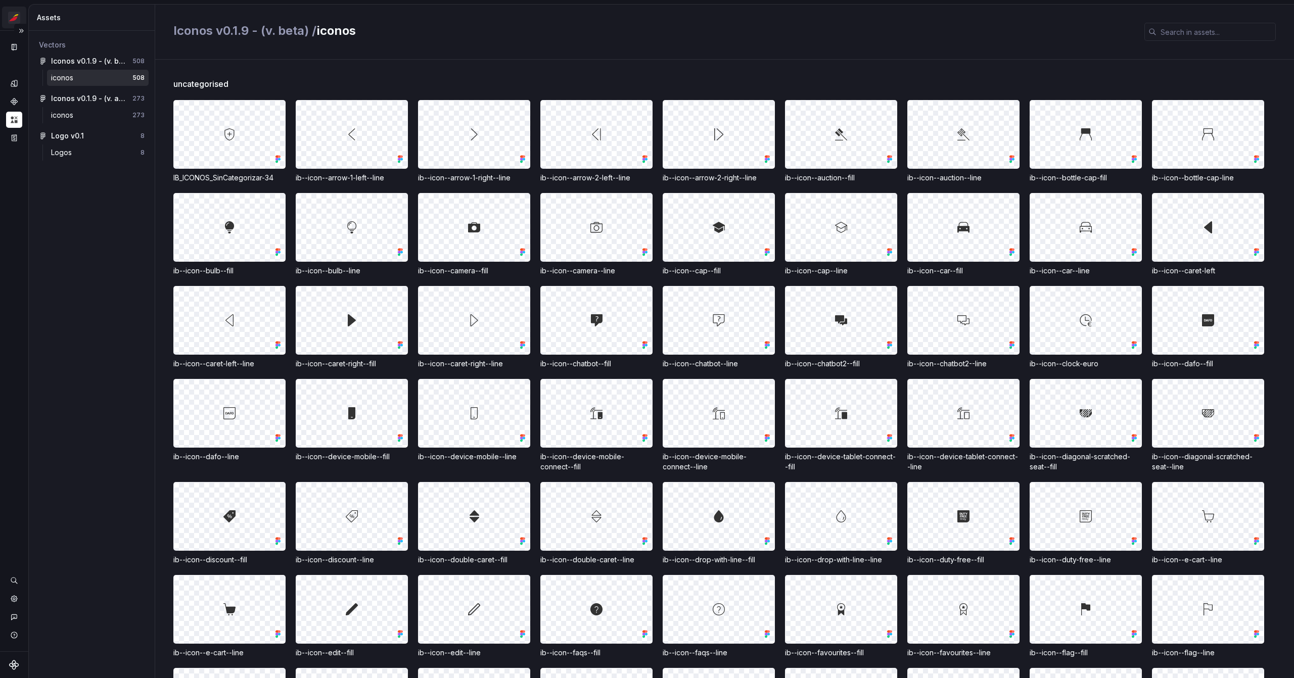
click at [18, 21] on html "Sistema de diseño Iberia CL Design system data Assets Vectors Iconos v0.1.9 - (…" at bounding box center [647, 339] width 1294 height 678
click at [21, 15] on html "Sistema de diseño Iberia CL Design system data Assets Vectors Iconos v0.1.9 - (…" at bounding box center [647, 339] width 1294 height 678
click at [22, 29] on button "Expand sidebar" at bounding box center [21, 31] width 14 height 14
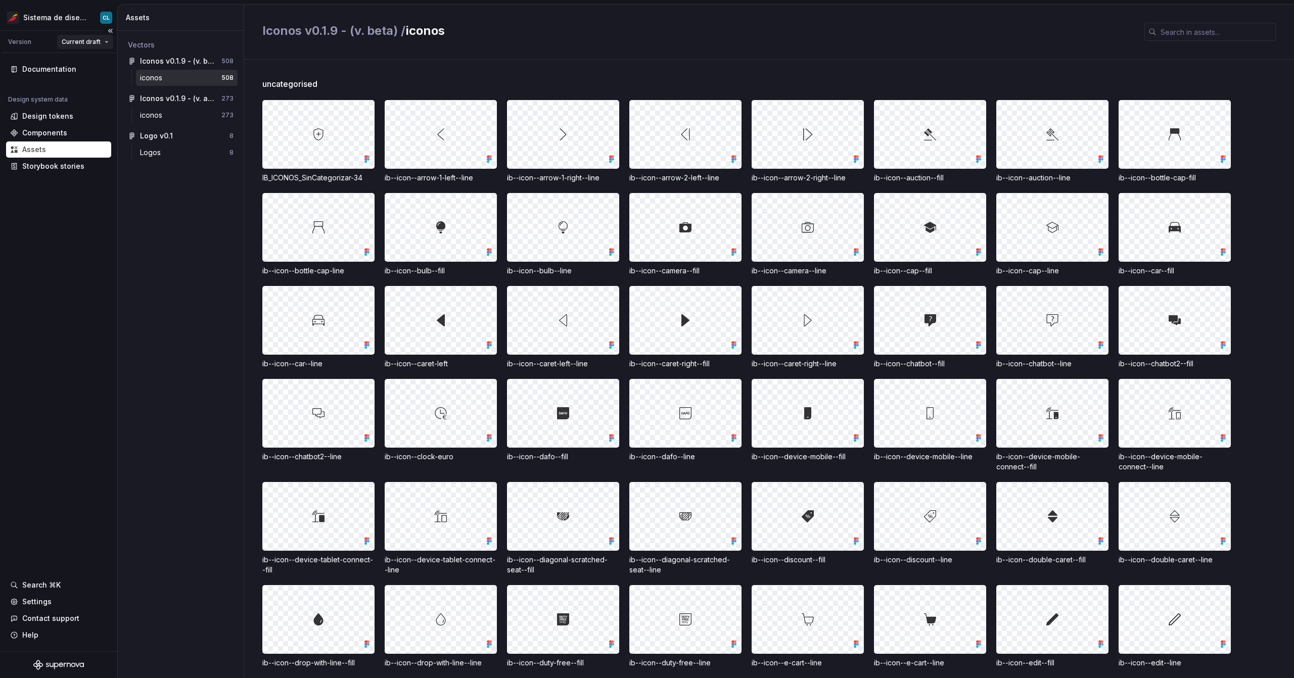
click at [76, 43] on html "Sistema de diseño Iberia CL Version Current draft Documentation Design system d…" at bounding box center [647, 339] width 1294 height 678
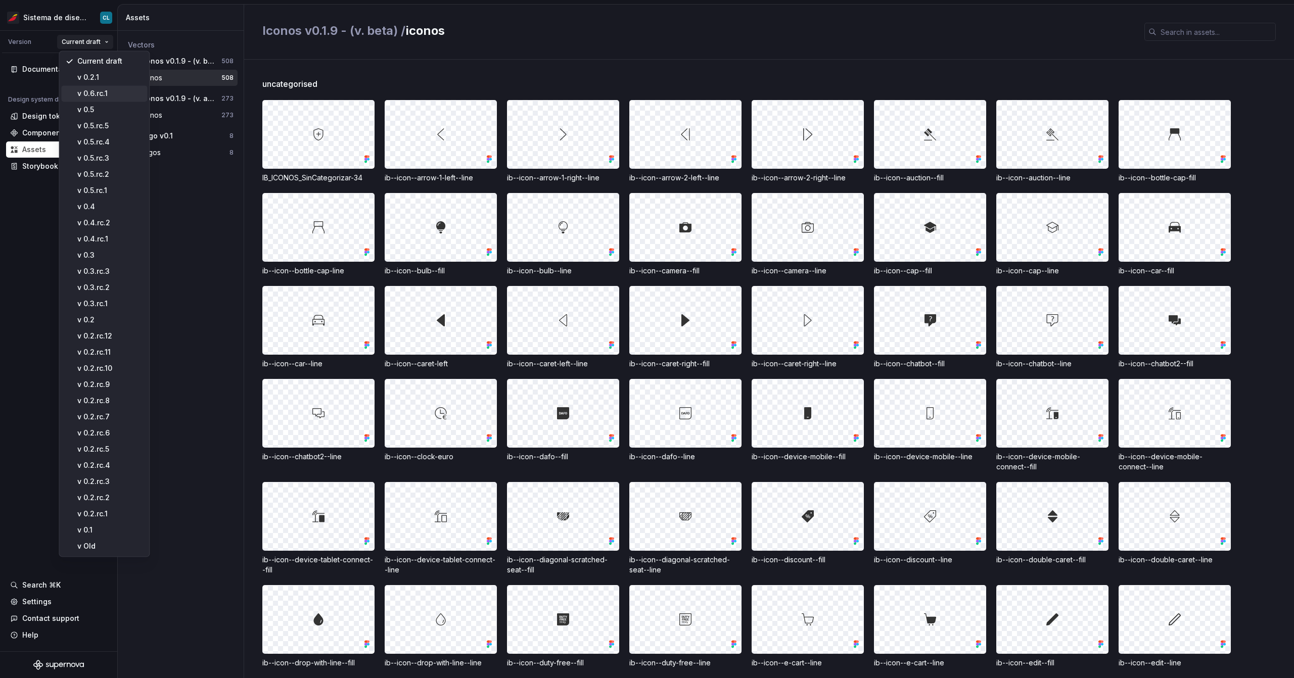
click at [114, 90] on div "v 0.6.rc.1" at bounding box center [110, 93] width 66 height 10
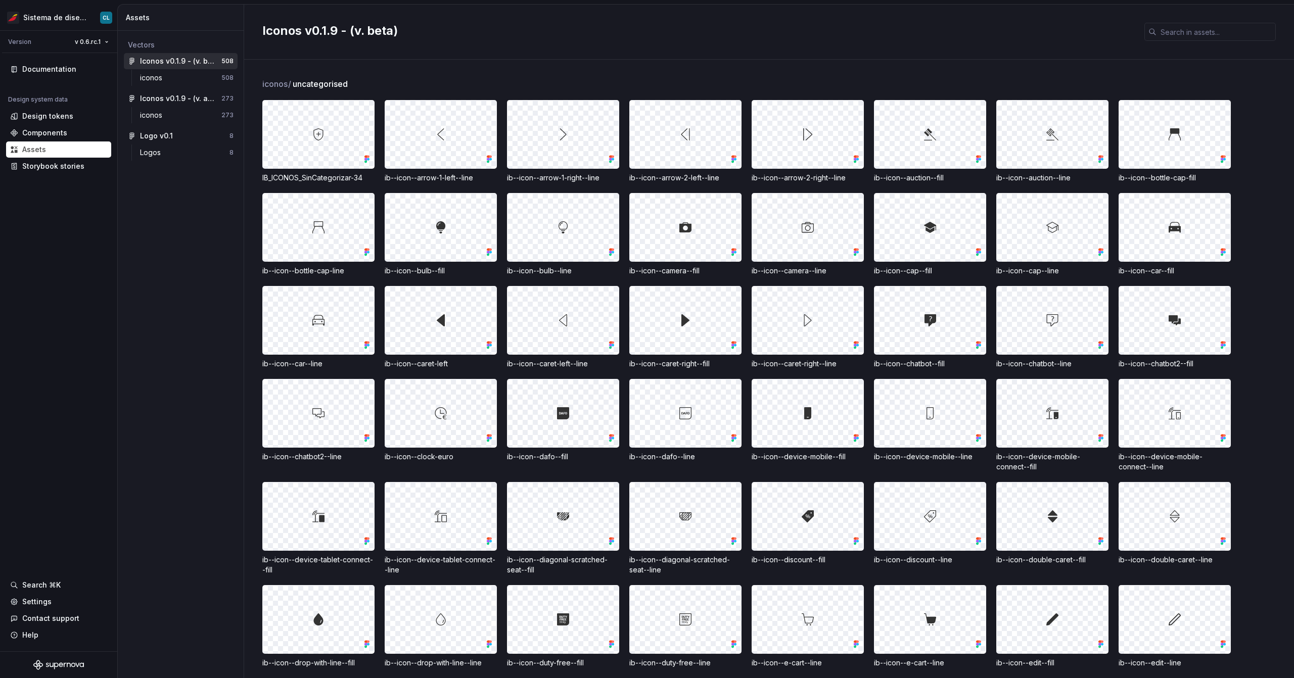
click at [843, 333] on div at bounding box center [807, 321] width 111 height 68
click at [167, 99] on div "Iconos v0.1.9 - (v. actual)" at bounding box center [177, 99] width 75 height 10
click at [162, 111] on div "iconos" at bounding box center [153, 115] width 26 height 10
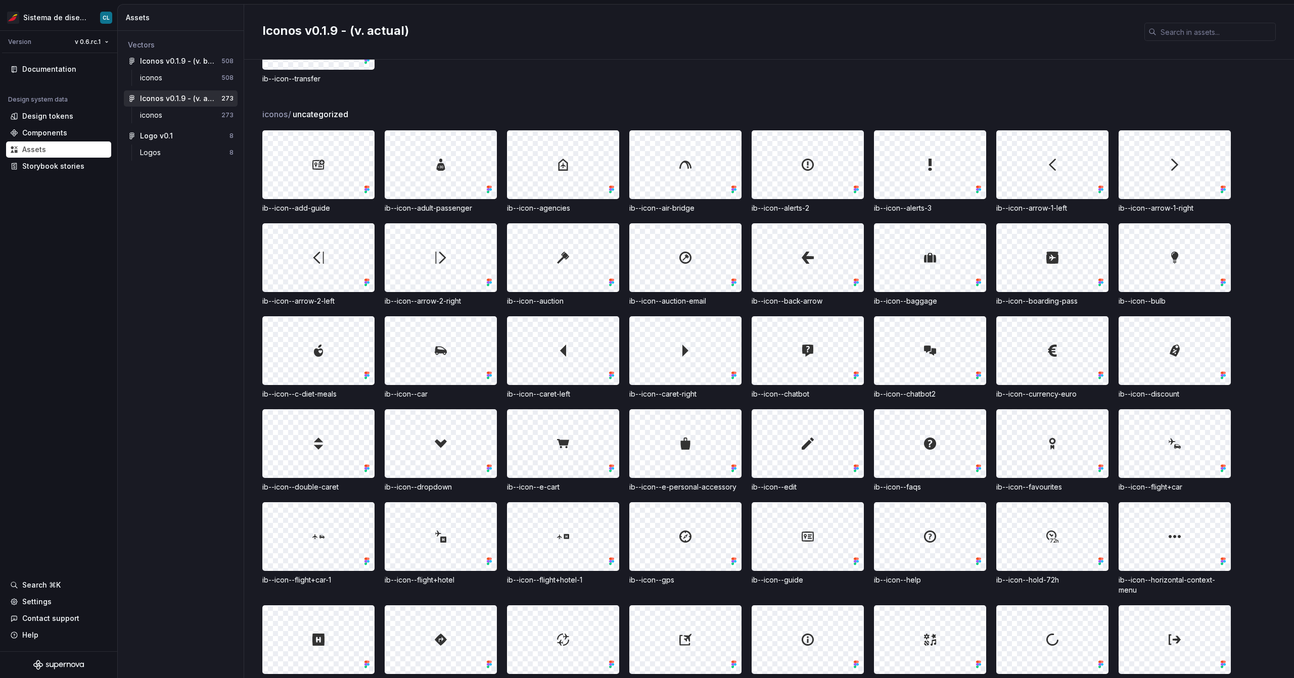
scroll to position [426, 0]
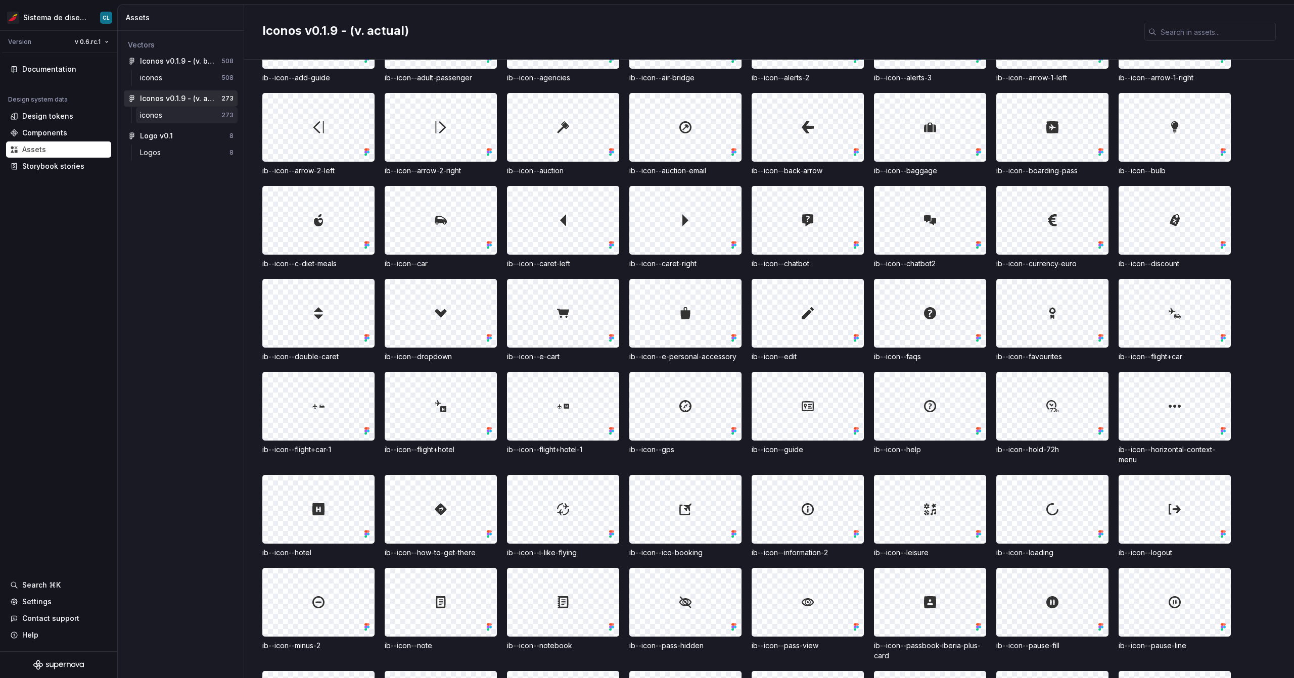
click at [164, 123] on div "iconos 273" at bounding box center [187, 115] width 102 height 16
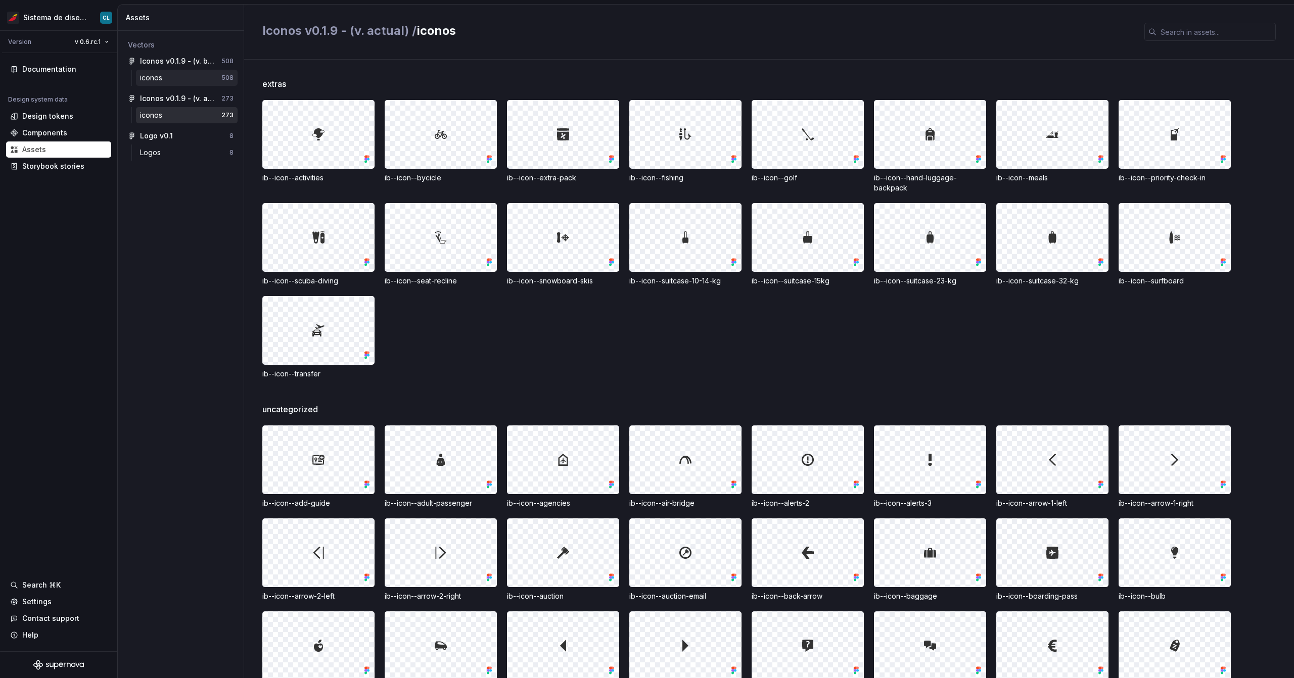
click at [166, 83] on div "iconos 508" at bounding box center [187, 78] width 102 height 16
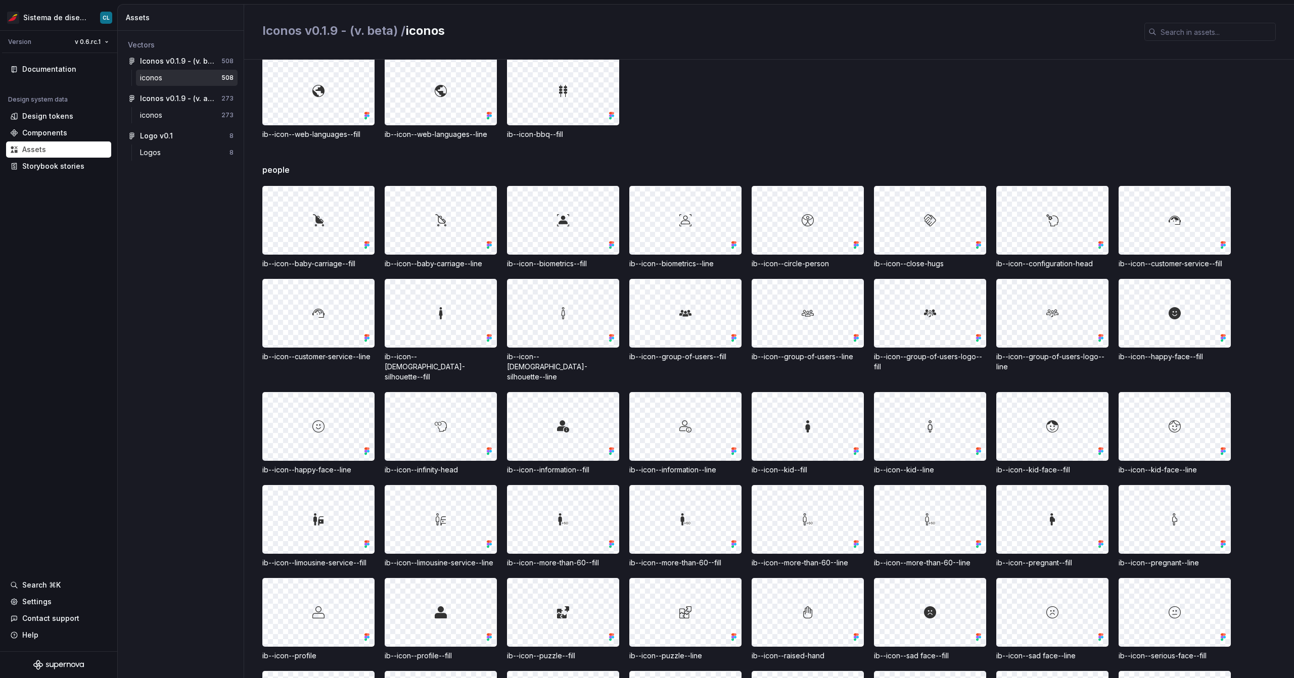
scroll to position [4715, 0]
